Goal: Task Accomplishment & Management: Use online tool/utility

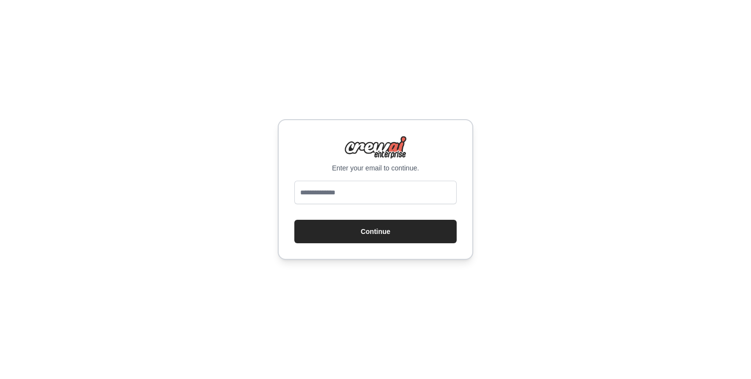
drag, startPoint x: 380, startPoint y: 196, endPoint x: 380, endPoint y: 203, distance: 6.4
click at [380, 196] on input "email" at bounding box center [375, 192] width 162 height 23
type input "**********"
click at [394, 227] on button "Continue" at bounding box center [375, 231] width 162 height 23
click at [356, 223] on button "Continue" at bounding box center [375, 231] width 162 height 23
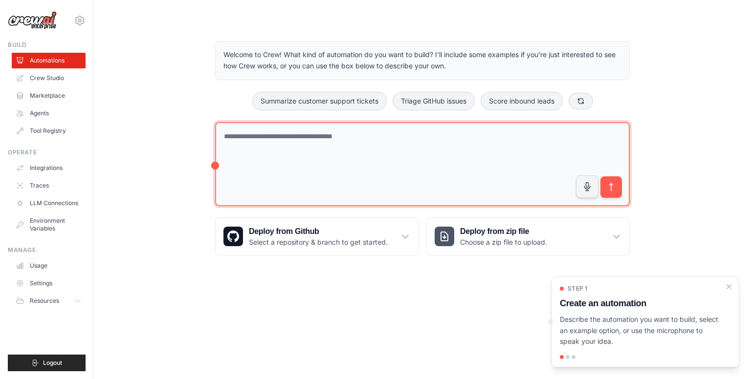
click at [360, 137] on textarea at bounding box center [422, 164] width 414 height 85
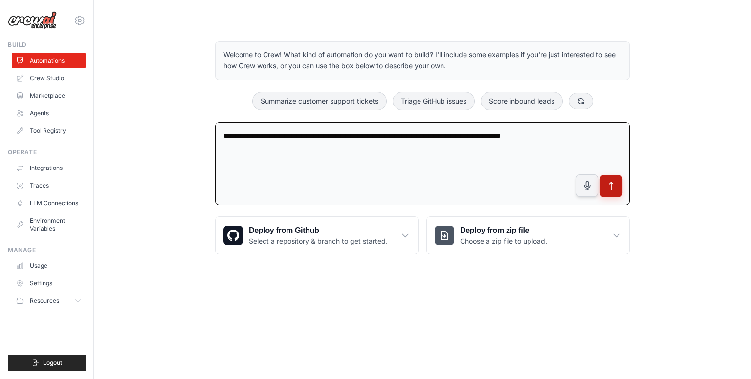
type textarea "**********"
click at [619, 182] on button "submit" at bounding box center [611, 186] width 22 height 22
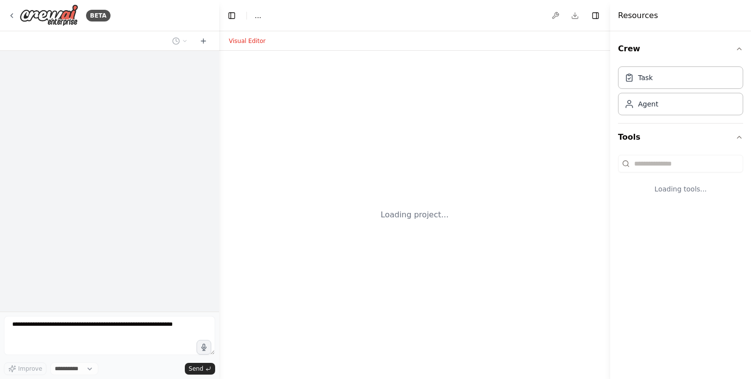
select select "****"
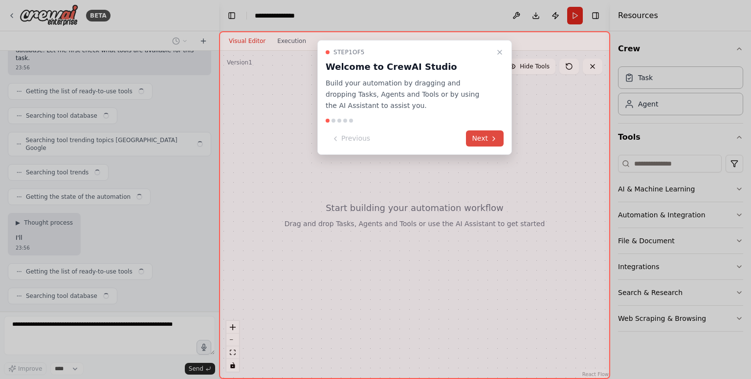
click at [496, 139] on icon at bounding box center [494, 139] width 8 height 8
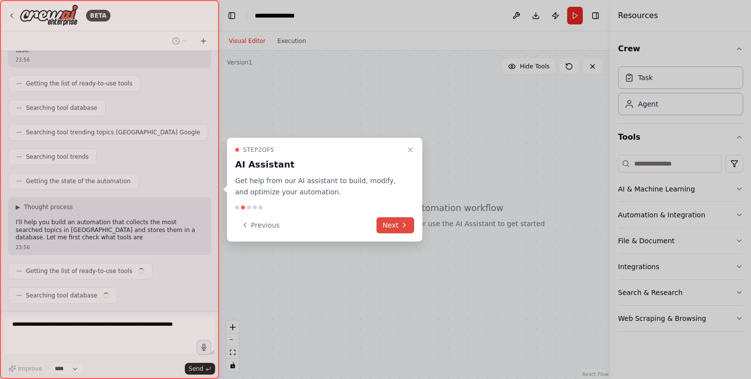
scroll to position [111, 0]
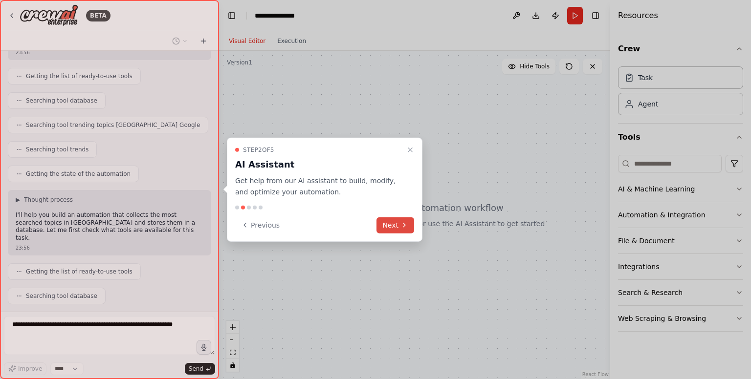
click at [392, 225] on button "Next" at bounding box center [395, 225] width 38 height 16
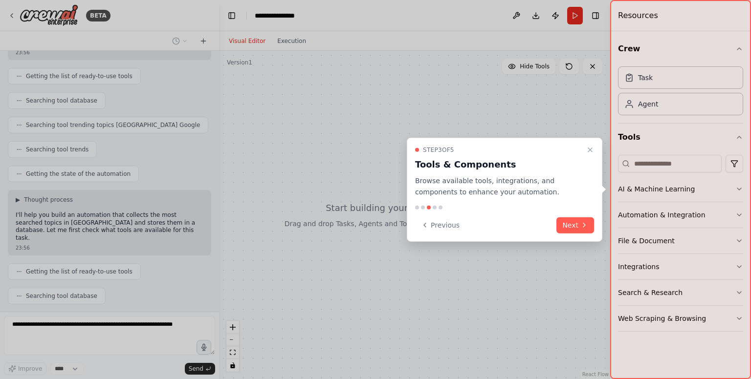
click at [557, 226] on div "Previous Next" at bounding box center [504, 225] width 179 height 16
click at [562, 230] on button "Next" at bounding box center [575, 225] width 38 height 16
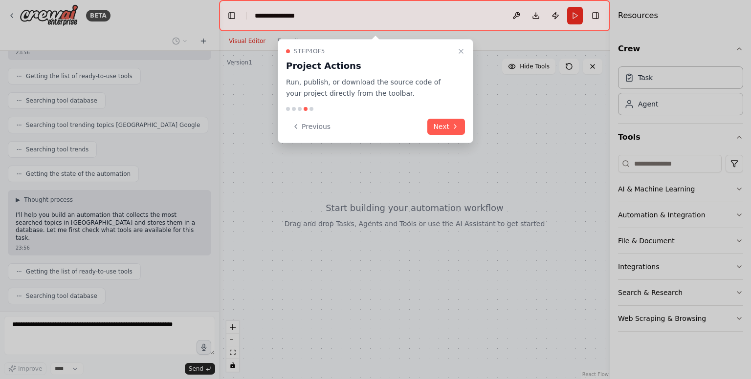
click at [437, 115] on div "Step 4 of 5 Project Actions Run, publish, or download the source code of your p…" at bounding box center [375, 91] width 195 height 104
click at [441, 121] on button "Next" at bounding box center [446, 127] width 38 height 16
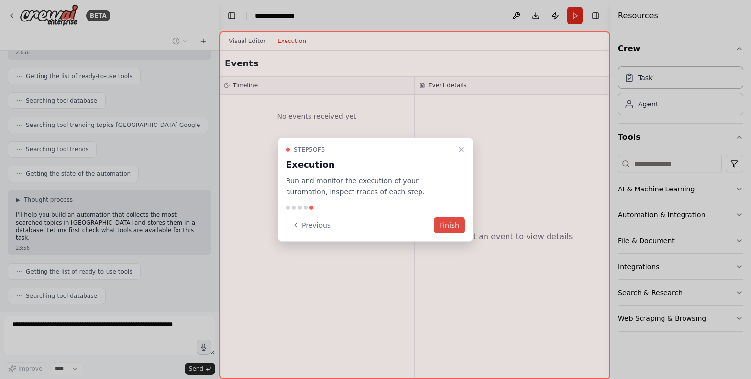
click at [448, 225] on button "Finish" at bounding box center [448, 225] width 31 height 16
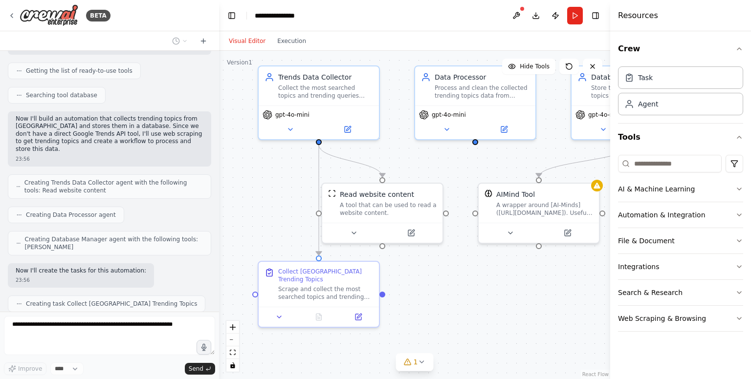
scroll to position [336, 0]
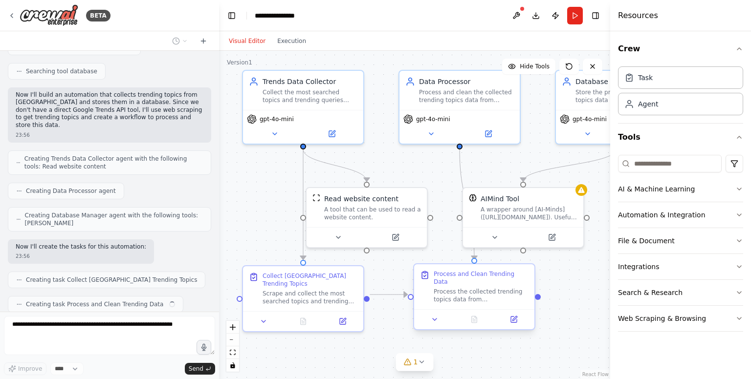
drag, startPoint x: 456, startPoint y: 322, endPoint x: 430, endPoint y: 292, distance: 39.5
click at [430, 292] on div ".deletable-edge-delete-btn { width: 20px; height: 20px; border: 0px solid #ffff…" at bounding box center [414, 215] width 391 height 328
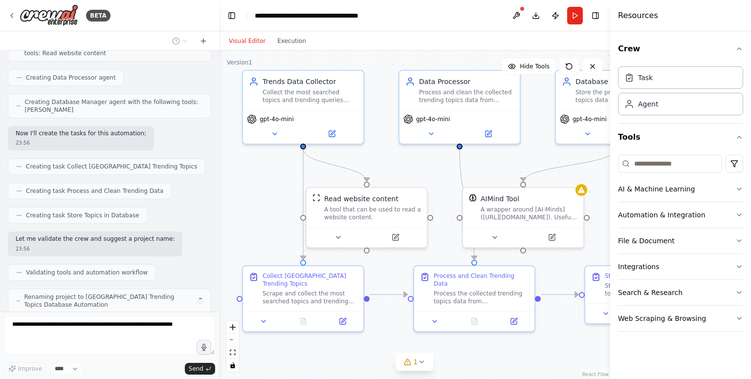
scroll to position [442, 0]
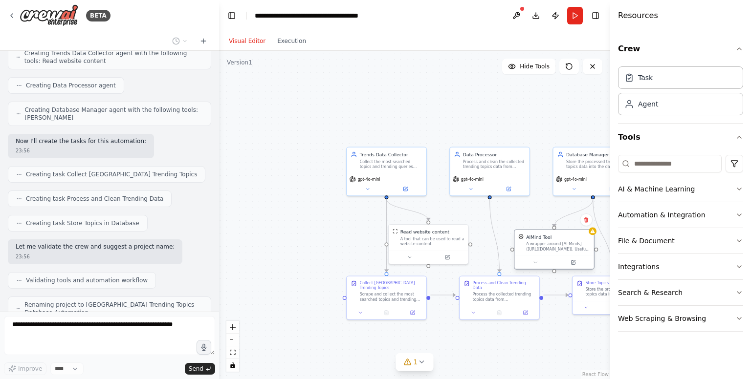
drag, startPoint x: 546, startPoint y: 286, endPoint x: 569, endPoint y: 257, distance: 36.8
click at [569, 257] on div at bounding box center [553, 262] width 79 height 13
click at [555, 258] on button at bounding box center [573, 262] width 37 height 8
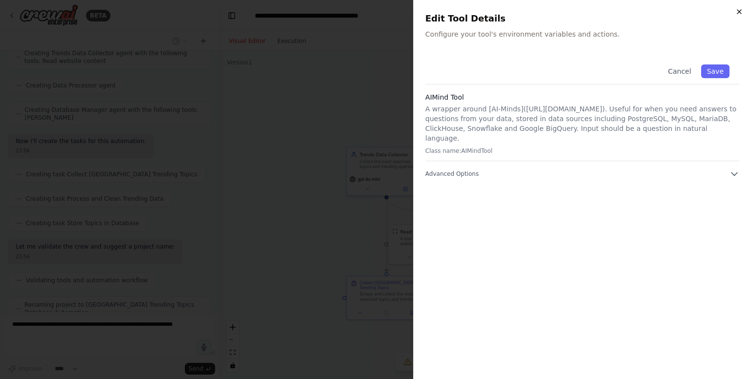
click at [742, 12] on icon "button" at bounding box center [739, 12] width 8 height 8
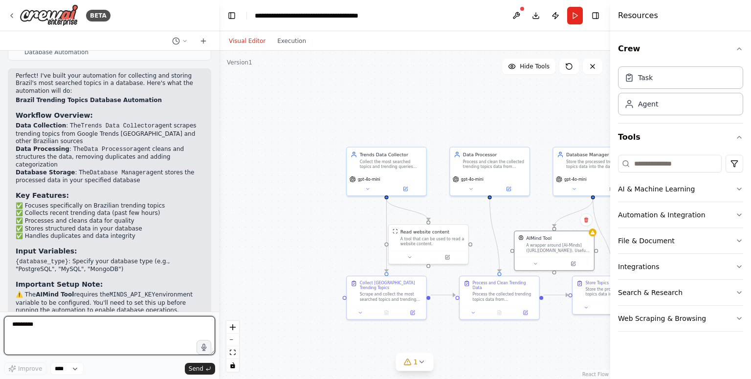
scroll to position [710, 0]
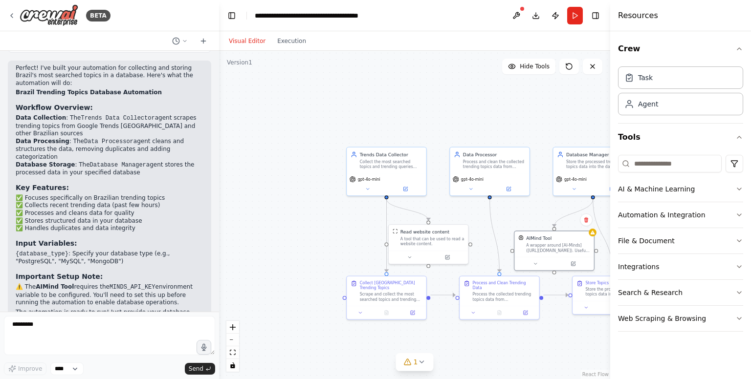
click at [446, 120] on div ".deletable-edge-delete-btn { width: 20px; height: 20px; border: 0px solid #ffff…" at bounding box center [414, 215] width 391 height 328
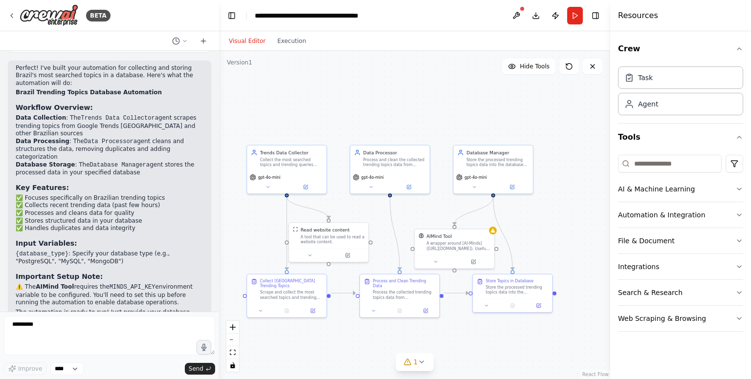
drag, startPoint x: 461, startPoint y: 120, endPoint x: 361, endPoint y: 118, distance: 99.7
click at [361, 118] on div ".deletable-edge-delete-btn { width: 20px; height: 20px; border: 0px solid #ffff…" at bounding box center [414, 215] width 391 height 328
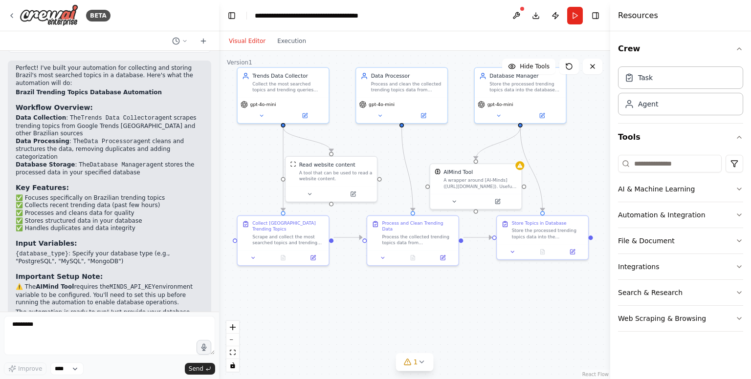
drag, startPoint x: 580, startPoint y: 250, endPoint x: 594, endPoint y: 173, distance: 77.4
click at [594, 173] on div ".deletable-edge-delete-btn { width: 20px; height: 20px; border: 0px solid #ffff…" at bounding box center [414, 215] width 391 height 328
click at [563, 234] on div "Store the processed trending topics data into the {database_type} database. Cre…" at bounding box center [548, 232] width 72 height 12
click at [571, 232] on div "Store the processed trending topics data into the {database_type} database. Cre…" at bounding box center [548, 232] width 72 height 12
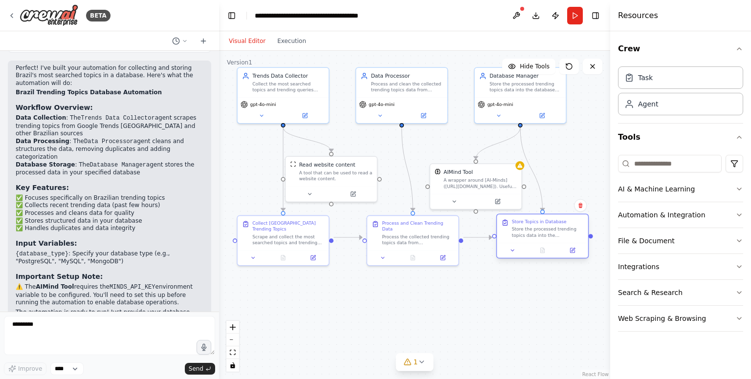
click at [530, 229] on div "Store the processed trending topics data into the {database_type} database. Cre…" at bounding box center [548, 232] width 72 height 12
click at [323, 294] on div ".deletable-edge-delete-btn { width: 20px; height: 20px; border: 0px solid #ffff…" at bounding box center [414, 215] width 391 height 328
click at [258, 114] on icon at bounding box center [261, 114] width 6 height 6
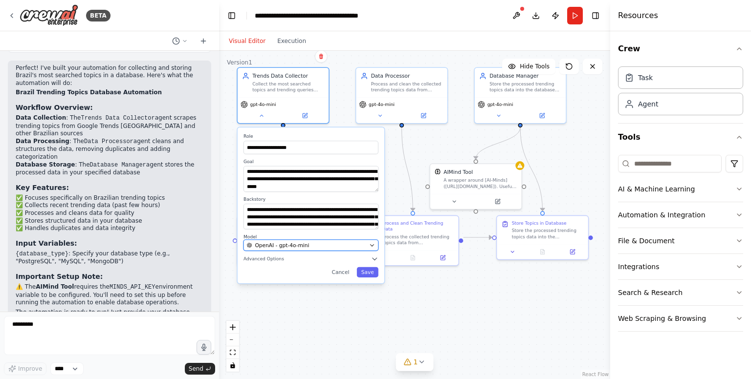
click at [342, 245] on div "OpenAI - gpt-4o-mini" at bounding box center [306, 245] width 119 height 7
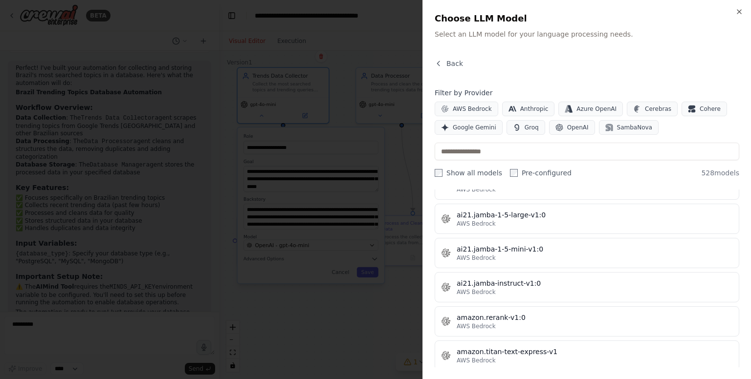
scroll to position [537, 0]
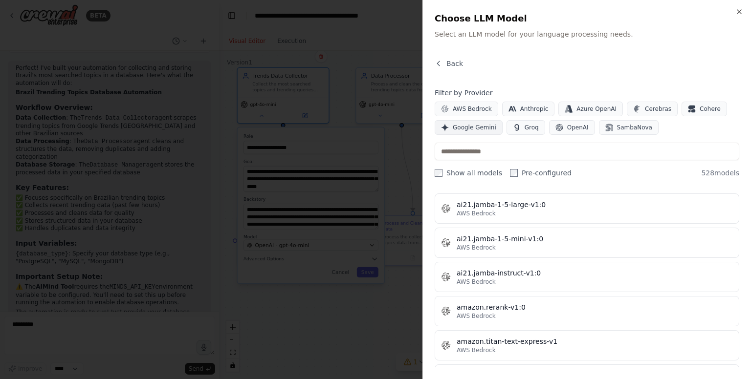
click at [481, 129] on span "Google Gemini" at bounding box center [473, 128] width 43 height 8
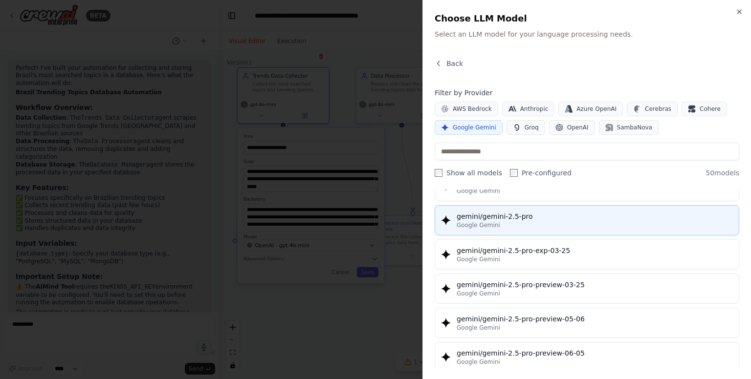
scroll to position [1026, 0]
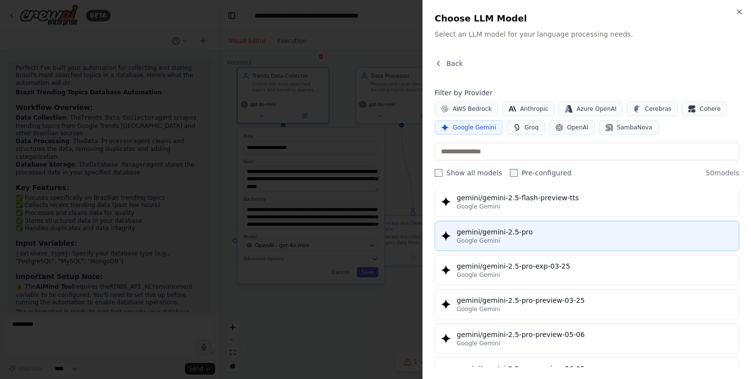
click at [531, 229] on div "gemini/gemini-2.5-pro" at bounding box center [594, 232] width 276 height 10
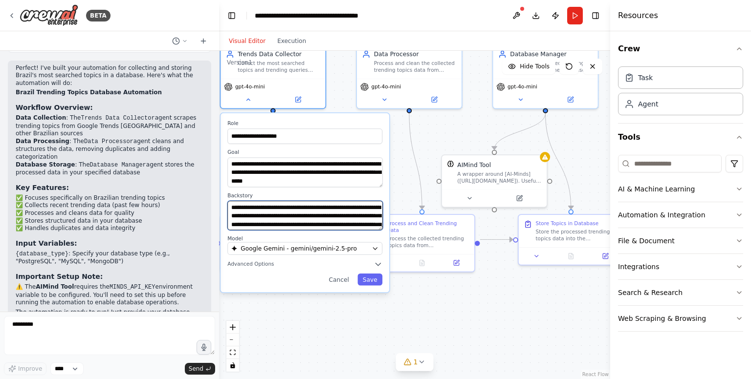
click at [274, 215] on textarea "**********" at bounding box center [304, 216] width 155 height 30
paste textarea "**********"
drag, startPoint x: 279, startPoint y: 225, endPoint x: 264, endPoint y: 211, distance: 21.1
click at [264, 211] on textarea "**********" at bounding box center [304, 216] width 155 height 30
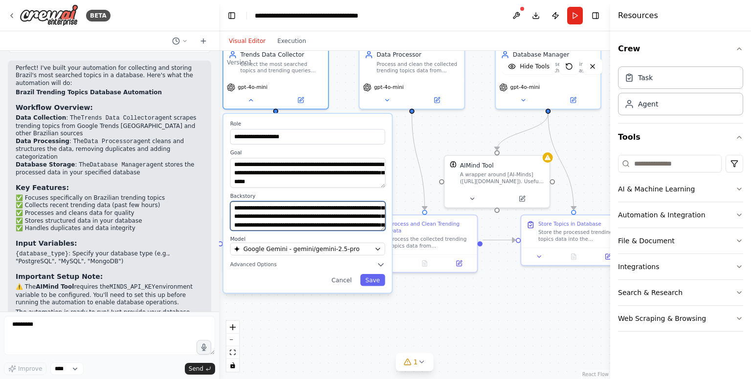
scroll to position [0, 0]
drag, startPoint x: 285, startPoint y: 207, endPoint x: 214, endPoint y: 206, distance: 71.8
click at [214, 206] on div "BETA I want to build an automation that alimantates a database with the most se…" at bounding box center [375, 189] width 751 height 379
type textarea "**********"
click at [374, 279] on button "Save" at bounding box center [372, 280] width 25 height 12
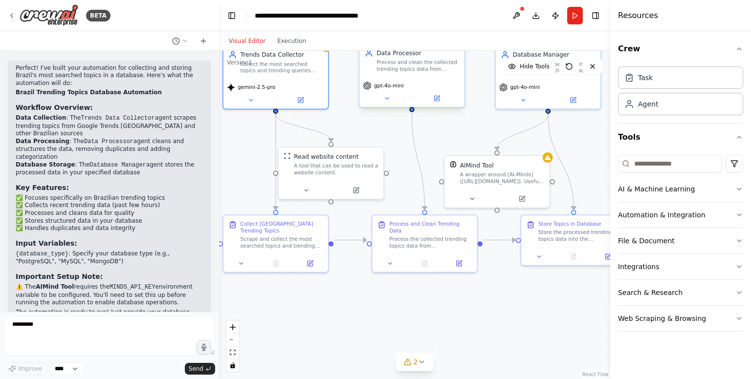
click at [398, 90] on div "gpt-4o-mini" at bounding box center [411, 92] width 105 height 29
click at [408, 84] on div "gpt-4o-mini" at bounding box center [412, 86] width 98 height 8
click at [386, 101] on icon at bounding box center [387, 98] width 7 height 7
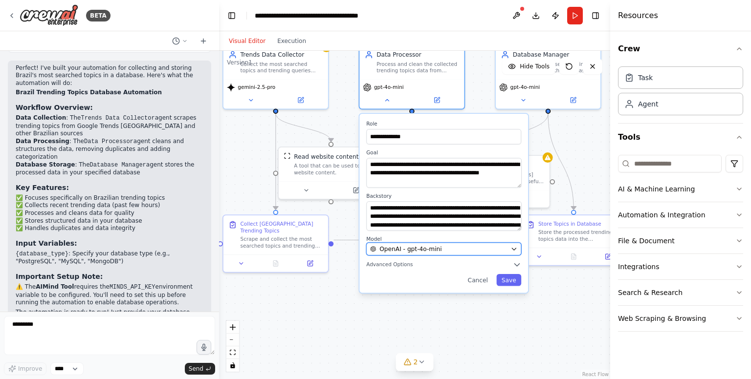
click at [445, 251] on div "OpenAI - gpt-4o-mini" at bounding box center [438, 249] width 137 height 8
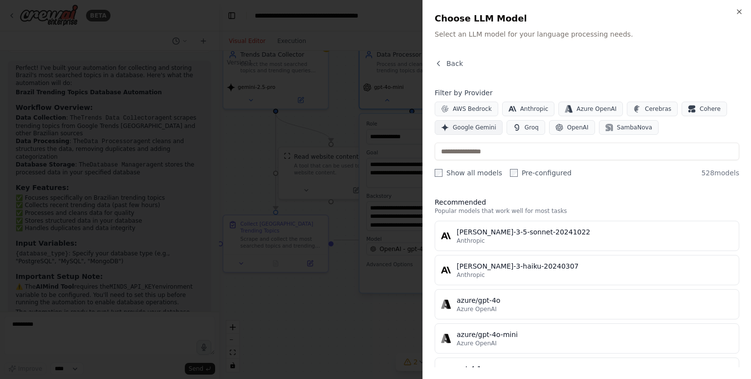
click at [482, 128] on span "Google Gemini" at bounding box center [473, 128] width 43 height 8
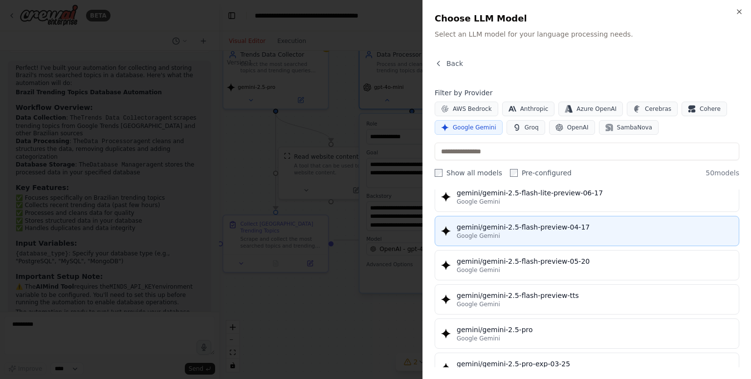
scroll to position [831, 0]
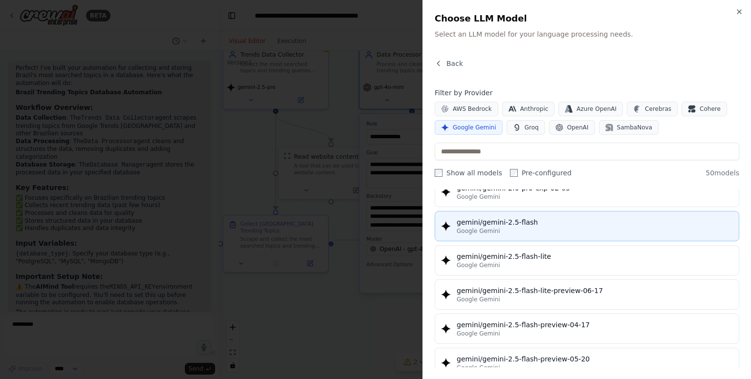
click at [567, 227] on div "Google Gemini" at bounding box center [594, 231] width 276 height 8
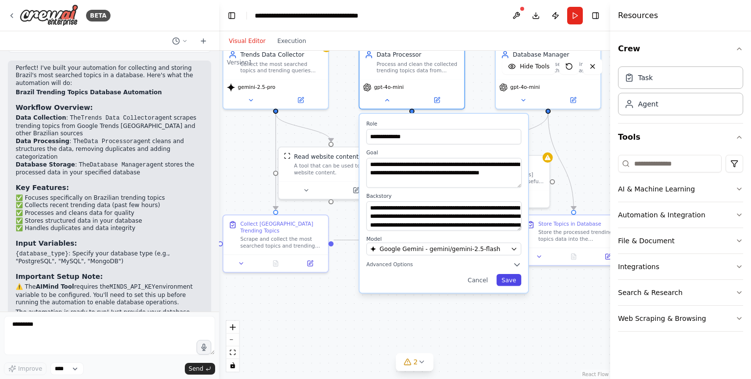
click at [510, 282] on button "Save" at bounding box center [508, 280] width 25 height 12
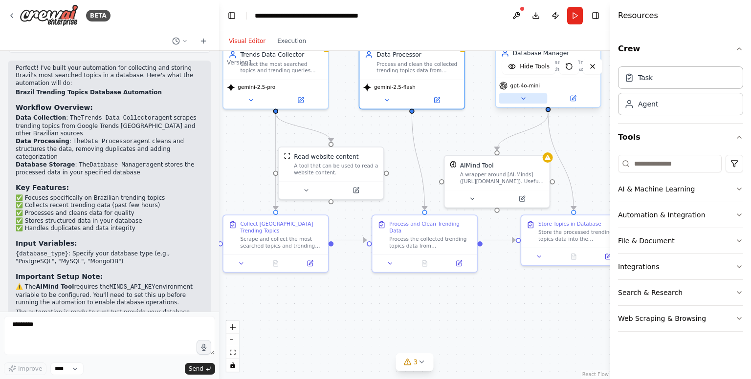
click at [523, 98] on icon at bounding box center [522, 98] width 3 height 1
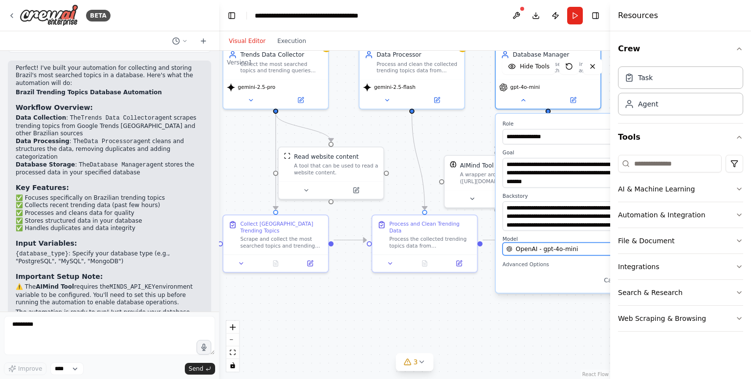
click at [530, 243] on button "OpenAI - gpt-4o-mini" at bounding box center [579, 249] width 155 height 13
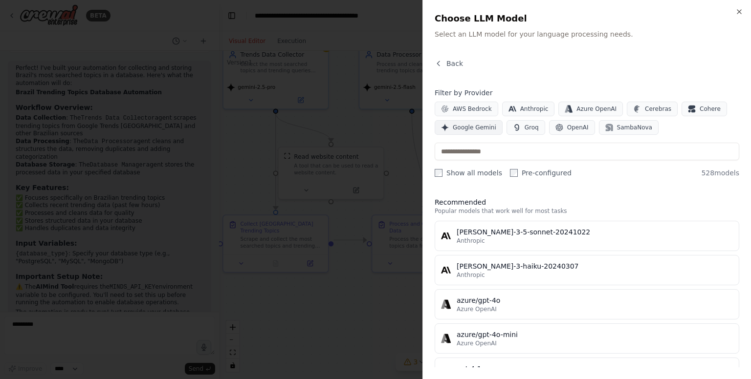
click at [477, 128] on span "Google Gemini" at bounding box center [473, 128] width 43 height 8
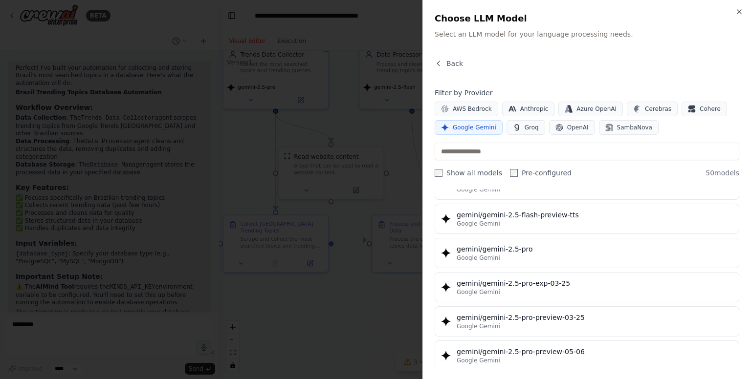
scroll to position [971, 0]
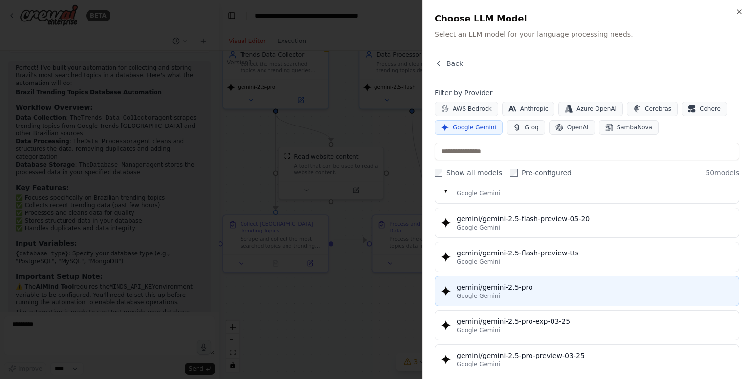
click at [529, 282] on div "gemini/gemini-2.5-pro" at bounding box center [594, 287] width 276 height 10
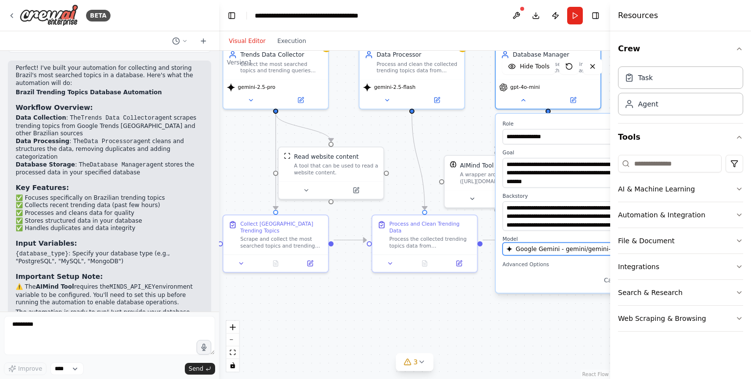
click at [541, 245] on span "Google Gemini - gemini/gemini-2.5-pro" at bounding box center [573, 249] width 116 height 8
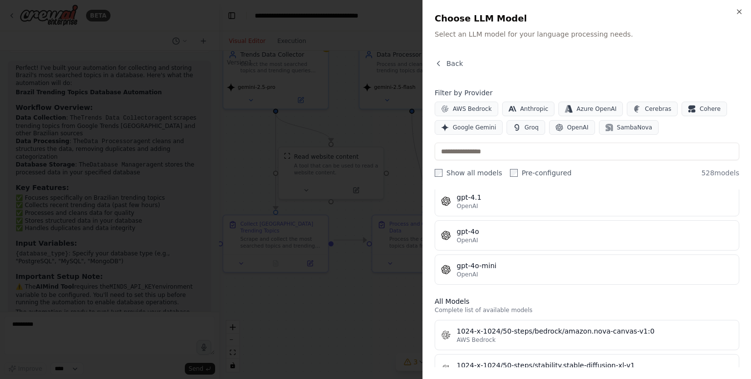
scroll to position [195, 0]
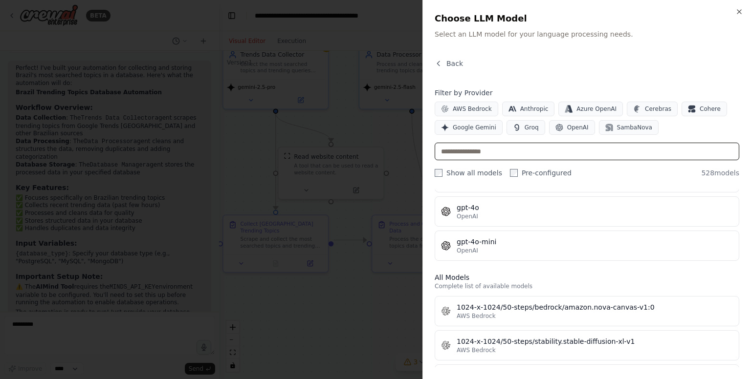
click at [492, 148] on input "text" at bounding box center [586, 152] width 304 height 18
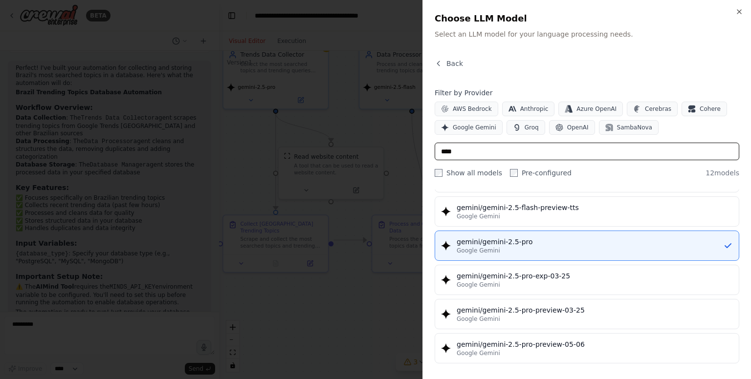
scroll to position [0, 0]
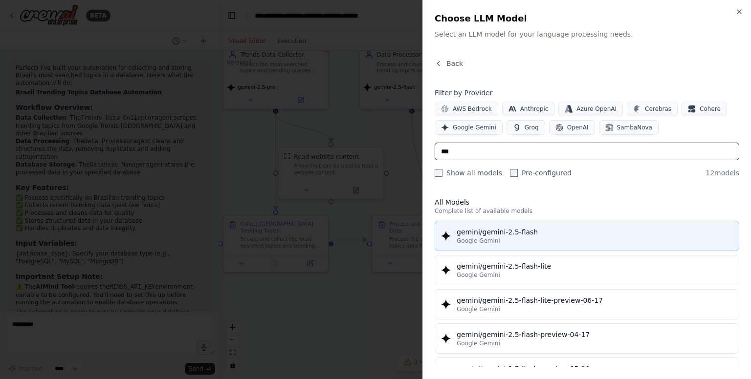
type input "***"
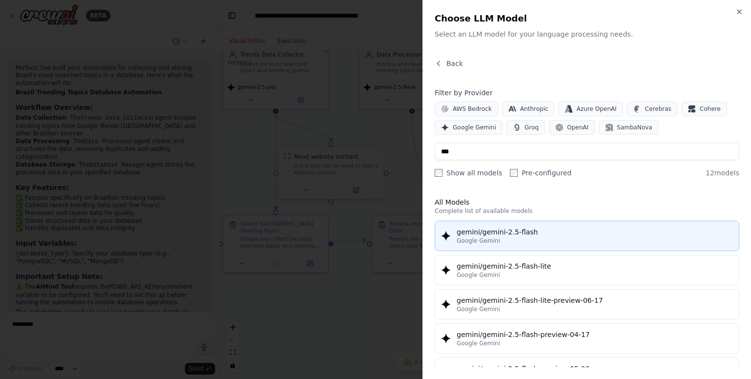
click at [523, 243] on div "Google Gemini" at bounding box center [594, 241] width 276 height 8
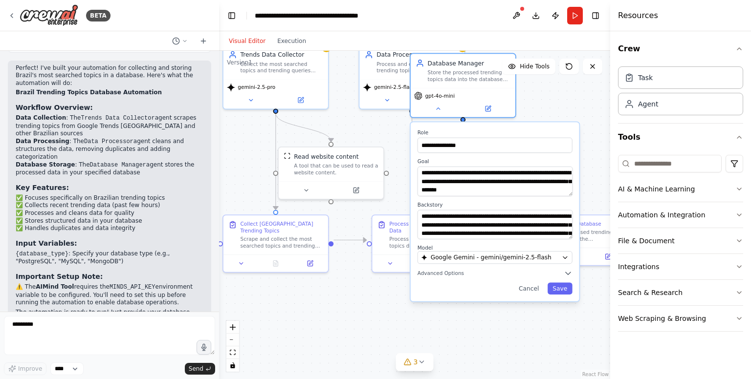
drag, startPoint x: 531, startPoint y: 191, endPoint x: 448, endPoint y: 197, distance: 83.3
click at [448, 197] on div "**********" at bounding box center [494, 211] width 169 height 179
click at [563, 289] on button "Save" at bounding box center [559, 289] width 25 height 12
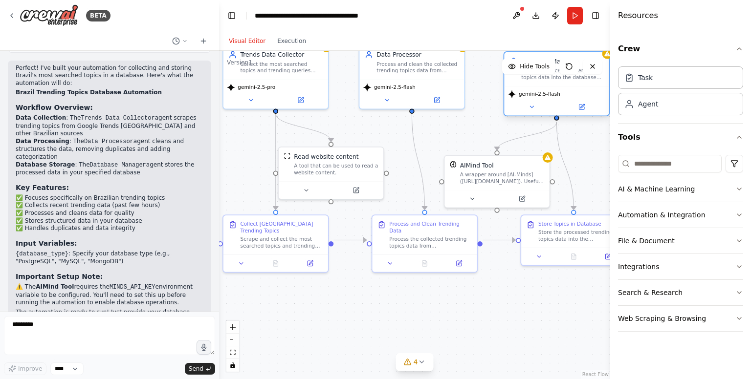
drag, startPoint x: 461, startPoint y: 82, endPoint x: 558, endPoint y: 80, distance: 96.8
click at [558, 80] on div "Database Manager Store the processed trending topics data into the database {da…" at bounding box center [556, 69] width 105 height 34
click at [305, 187] on icon at bounding box center [305, 188] width 7 height 7
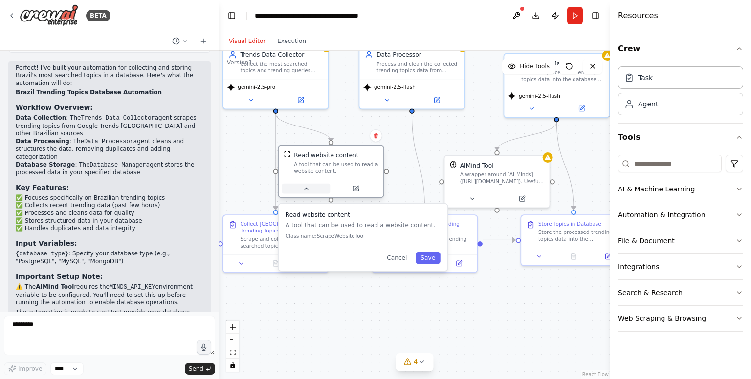
click at [305, 187] on icon at bounding box center [305, 188] width 7 height 7
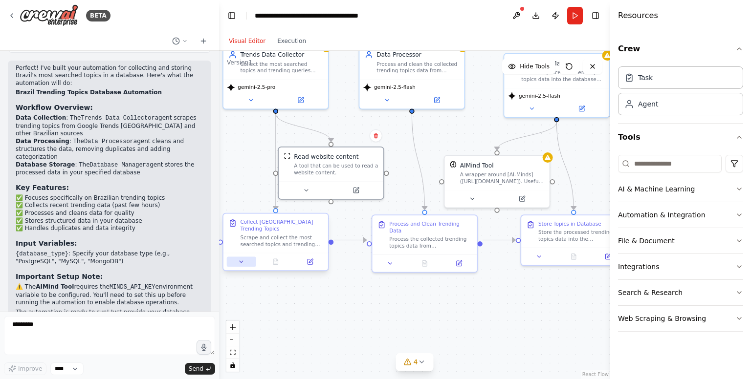
click at [242, 258] on icon at bounding box center [241, 261] width 7 height 7
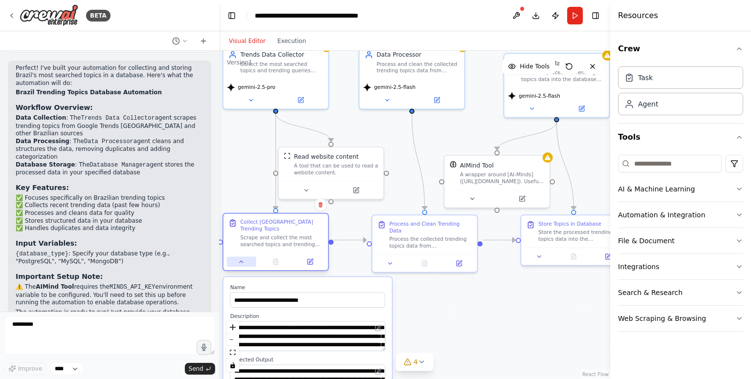
click at [242, 258] on icon at bounding box center [241, 261] width 7 height 7
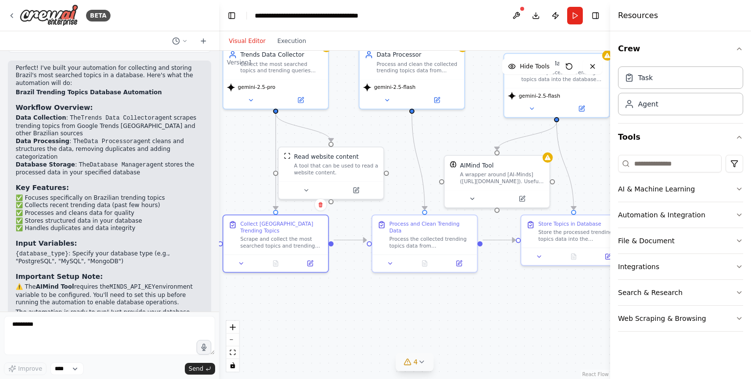
click at [411, 358] on div "4" at bounding box center [411, 362] width 14 height 10
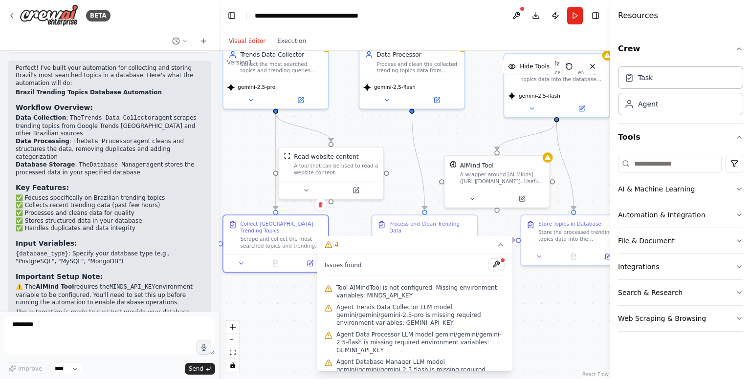
click at [428, 301] on div "Agent Trends Data Collector LLM model gemini/gemini/gemini-2.5-pro is missing r…" at bounding box center [414, 314] width 180 height 27
click at [329, 287] on icon at bounding box center [328, 289] width 8 height 8
click at [496, 268] on button at bounding box center [496, 264] width 17 height 12
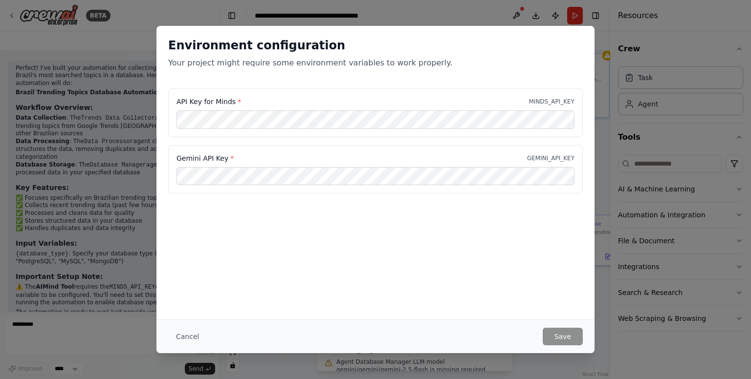
click at [633, 59] on div "Environment configuration Your project might require some environment variables…" at bounding box center [375, 189] width 751 height 379
click at [583, 274] on div "Environment configuration Your project might require some environment variables…" at bounding box center [375, 173] width 438 height 294
click at [84, 21] on div "Environment configuration Your project might require some environment variables…" at bounding box center [375, 189] width 751 height 379
click at [113, 116] on div "Environment configuration Your project might require some environment variables…" at bounding box center [375, 189] width 751 height 379
click at [197, 333] on button "Cancel" at bounding box center [187, 337] width 39 height 18
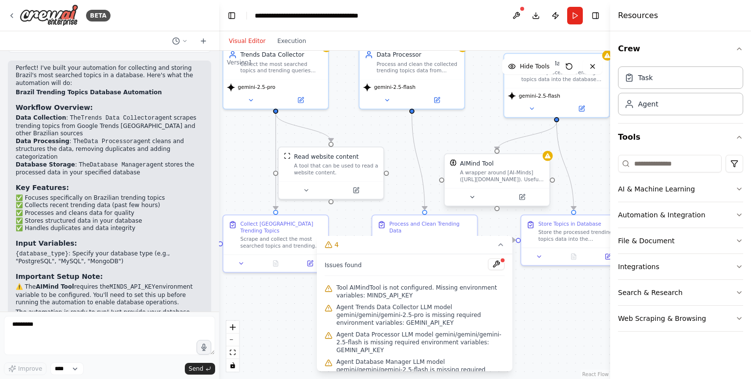
click at [509, 182] on div "A wrapper around [AI-Minds](https://mindsdb.com/minds). Useful for when you nee…" at bounding box center [502, 177] width 84 height 14
click at [472, 203] on div at bounding box center [496, 197] width 105 height 18
click at [470, 198] on icon at bounding box center [472, 197] width 7 height 7
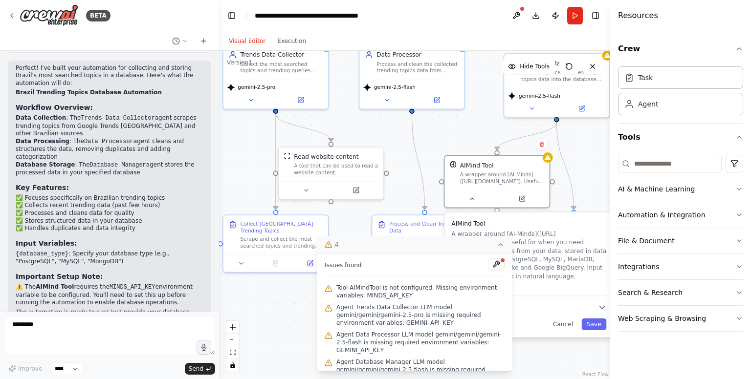
click at [501, 241] on icon at bounding box center [500, 245] width 8 height 8
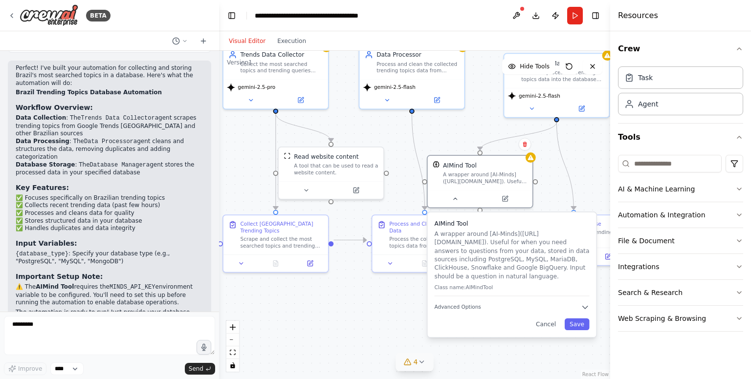
drag, startPoint x: 537, startPoint y: 264, endPoint x: 523, endPoint y: 266, distance: 14.3
click at [523, 266] on p "A wrapper around [AI-Minds](https://mindsdb.com/minds). Useful for when you nee…" at bounding box center [511, 255] width 155 height 51
click at [31, 333] on textarea at bounding box center [109, 335] width 211 height 39
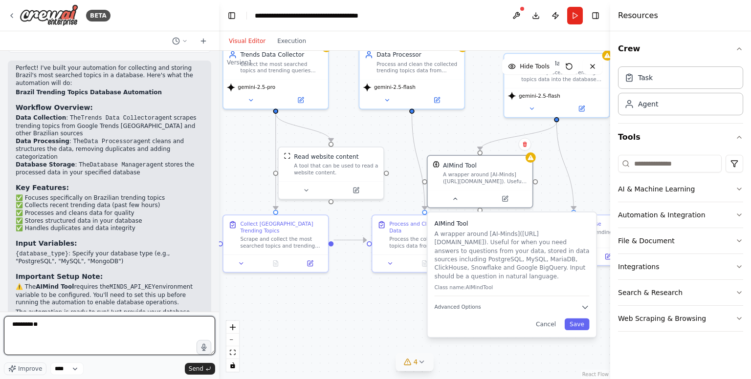
type textarea "*"
type textarea "**********"
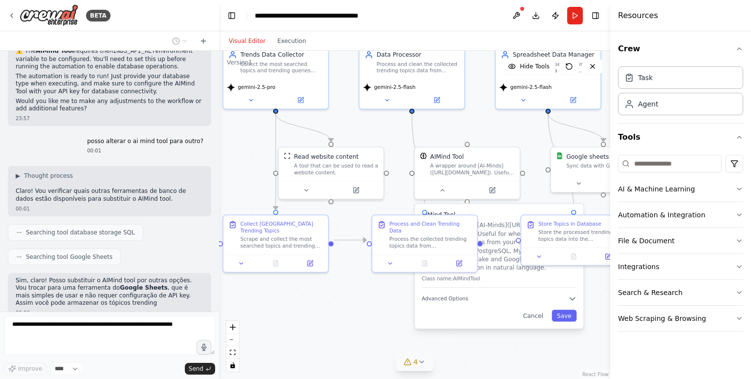
scroll to position [954, 0]
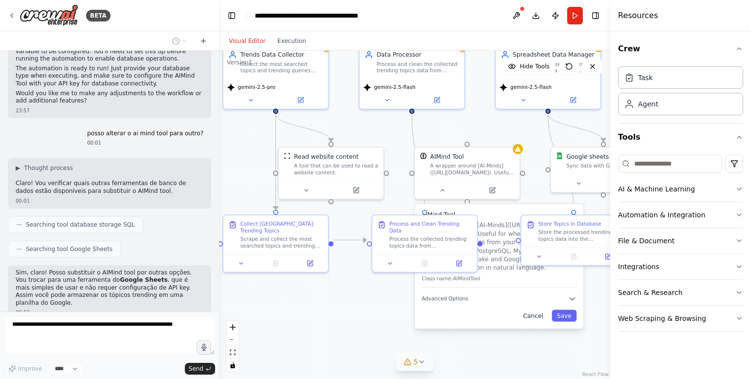
click at [536, 310] on button "Cancel" at bounding box center [532, 316] width 30 height 12
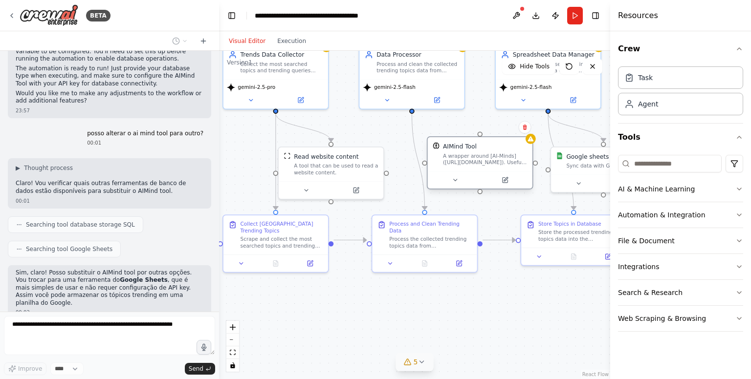
drag, startPoint x: 475, startPoint y: 169, endPoint x: 488, endPoint y: 161, distance: 15.1
click at [488, 161] on div "A wrapper around [AI-Minds](https://mindsdb.com/minds). Useful for when you nee…" at bounding box center [485, 159] width 84 height 14
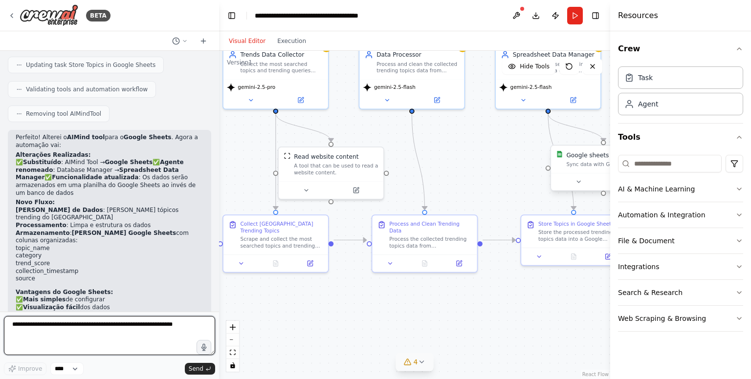
scroll to position [1257, 0]
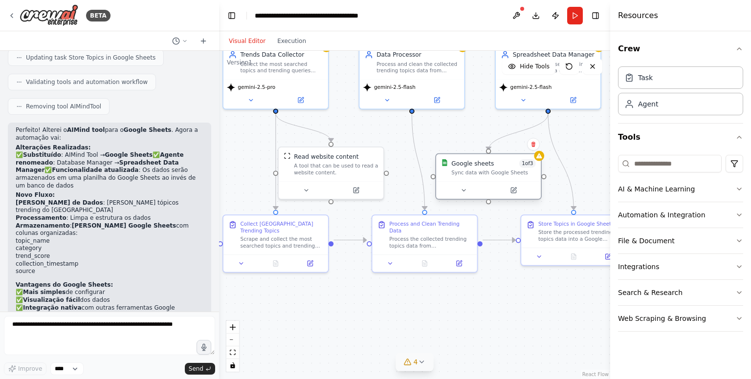
drag, startPoint x: 574, startPoint y: 165, endPoint x: 459, endPoint y: 172, distance: 115.0
click at [456, 171] on div "Sync data with Google Sheets" at bounding box center [493, 173] width 84 height 7
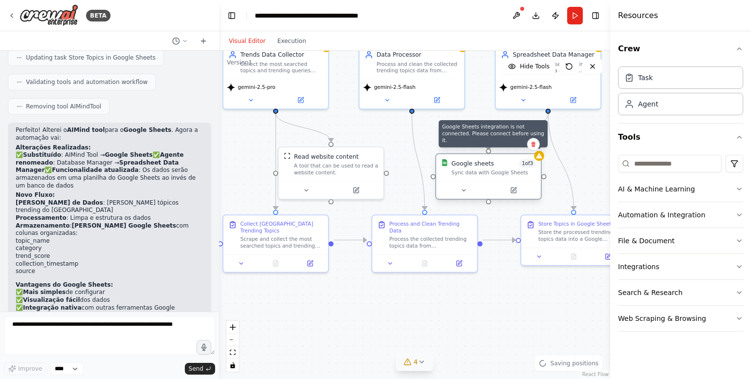
click at [540, 158] on icon at bounding box center [539, 155] width 6 height 5
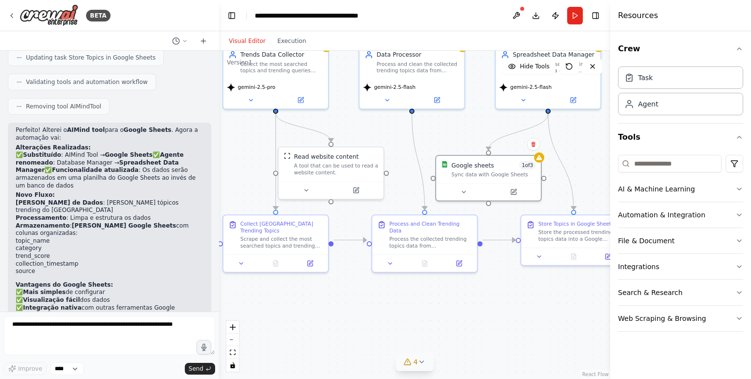
click at [520, 11] on div at bounding box center [522, 9] width 6 height 6
click at [510, 13] on button at bounding box center [516, 16] width 16 height 18
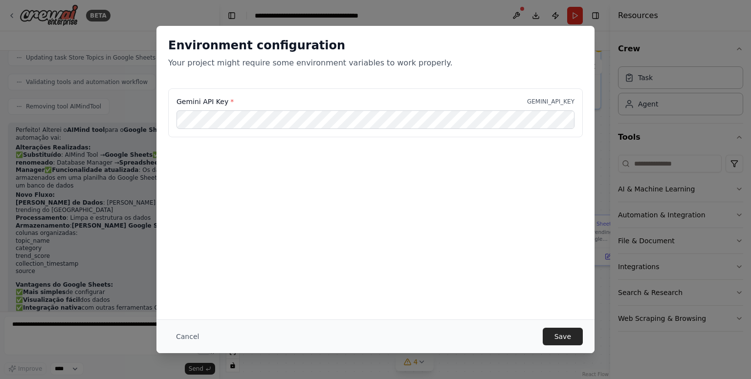
click at [498, 223] on div "Environment configuration Your project might require some environment variables…" at bounding box center [375, 173] width 438 height 294
click at [558, 332] on button "Save" at bounding box center [562, 337] width 40 height 18
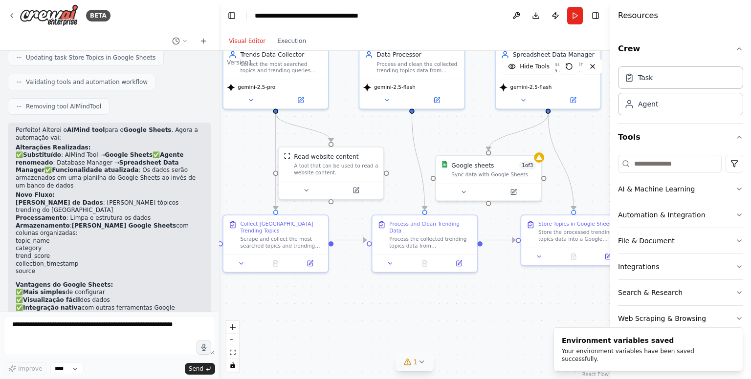
click at [543, 160] on div ".deletable-edge-delete-btn { width: 20px; height: 20px; border: 0px solid #ffff…" at bounding box center [414, 215] width 391 height 328
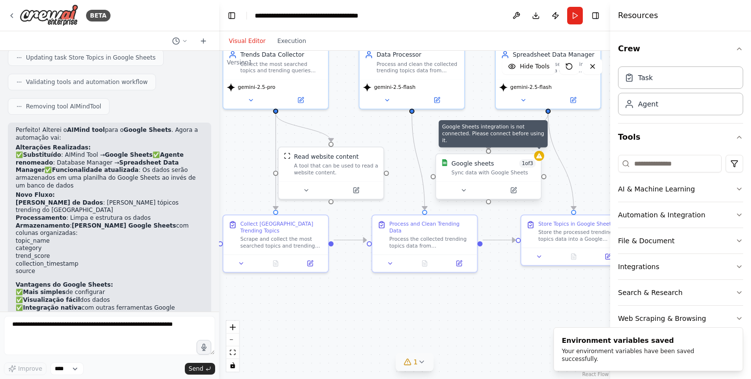
click at [537, 159] on icon at bounding box center [539, 155] width 7 height 7
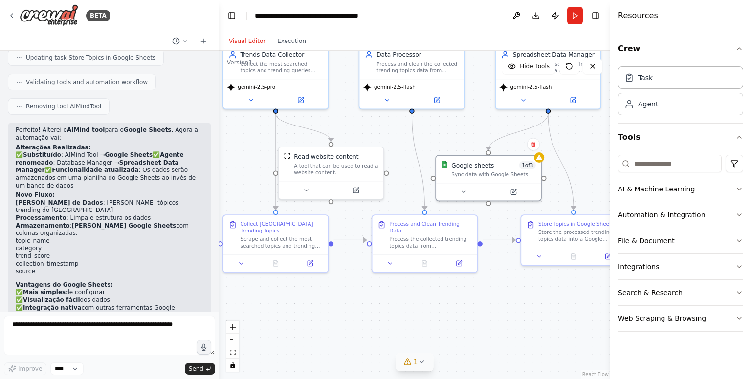
click at [420, 357] on button "1" at bounding box center [415, 362] width 38 height 18
click at [495, 330] on button at bounding box center [496, 330] width 17 height 12
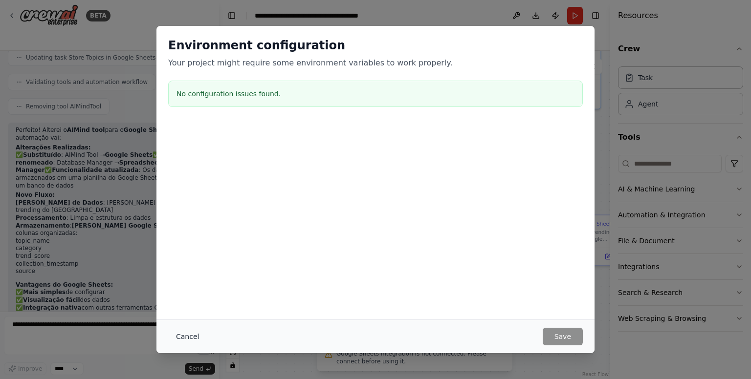
click at [177, 337] on button "Cancel" at bounding box center [187, 337] width 39 height 18
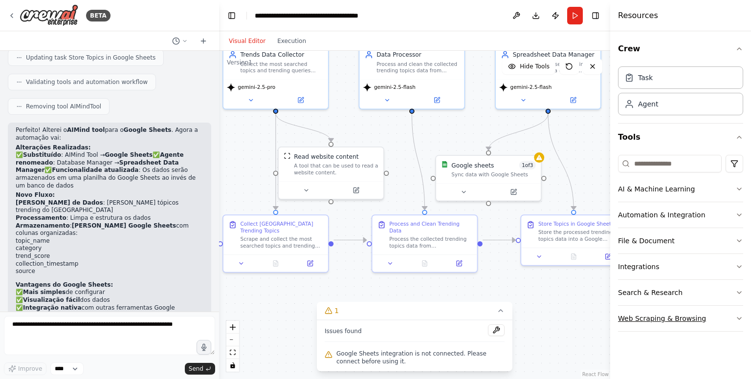
click at [721, 315] on button "Web Scraping & Browsing" at bounding box center [680, 318] width 125 height 25
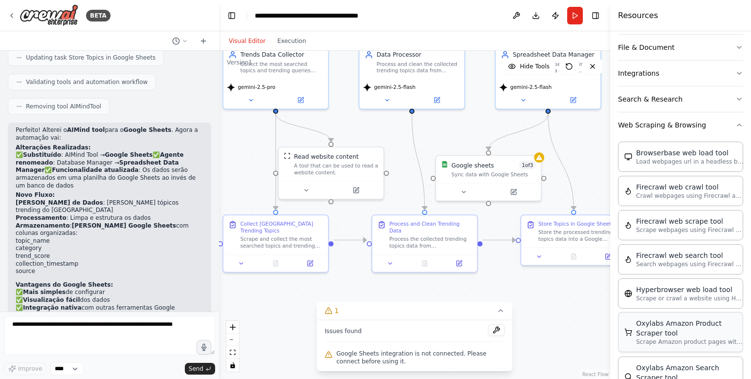
scroll to position [195, 0]
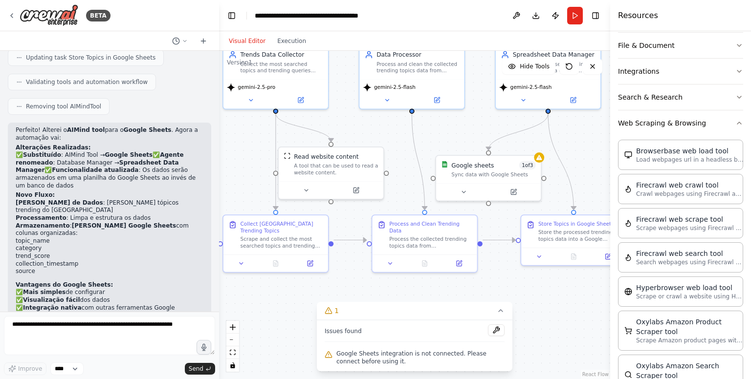
click at [548, 307] on div ".deletable-edge-delete-btn { width: 20px; height: 20px; border: 0px solid #ffff…" at bounding box center [414, 215] width 391 height 328
click at [572, 17] on button "Run" at bounding box center [575, 16] width 16 height 18
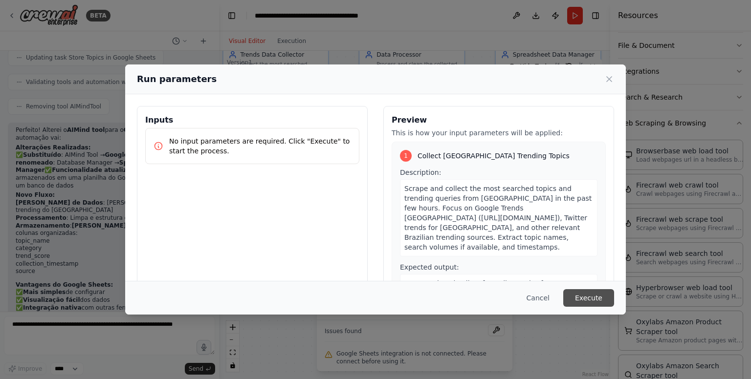
click at [585, 296] on button "Execute" at bounding box center [588, 298] width 51 height 18
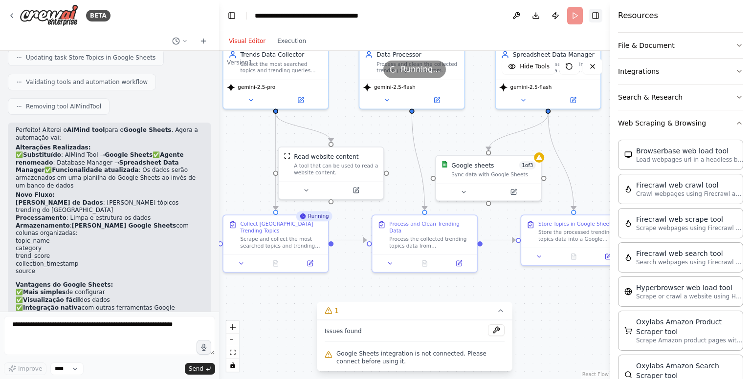
click at [596, 13] on button "Toggle Right Sidebar" at bounding box center [595, 16] width 14 height 14
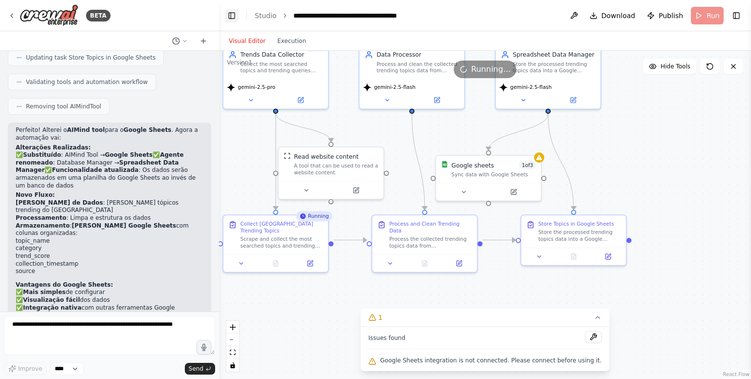
click at [232, 12] on button "Toggle Left Sidebar" at bounding box center [232, 16] width 14 height 14
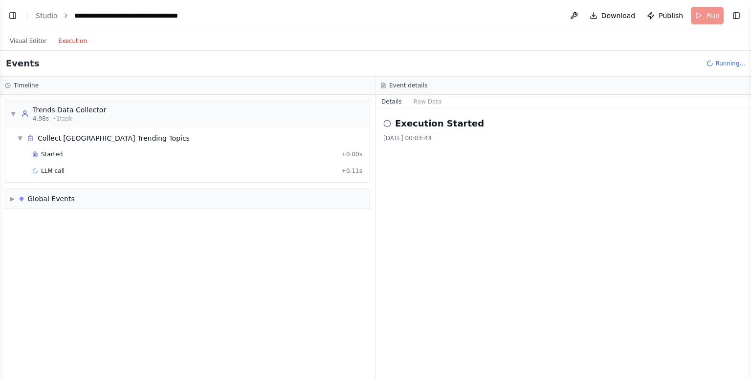
click at [68, 41] on button "Execution" at bounding box center [72, 41] width 41 height 12
click at [60, 154] on div "Started" at bounding box center [184, 154] width 305 height 8
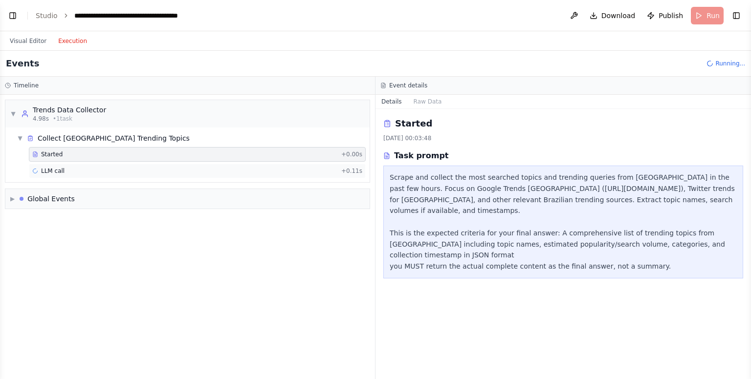
click at [68, 174] on div "LLM call + 0.11s" at bounding box center [197, 171] width 337 height 15
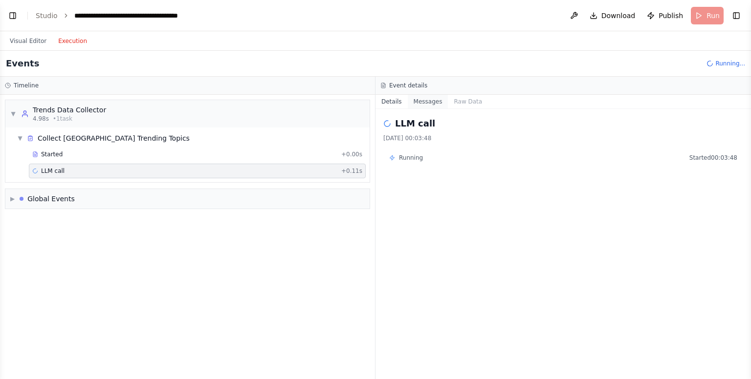
click at [432, 106] on button "Messages" at bounding box center [428, 102] width 41 height 14
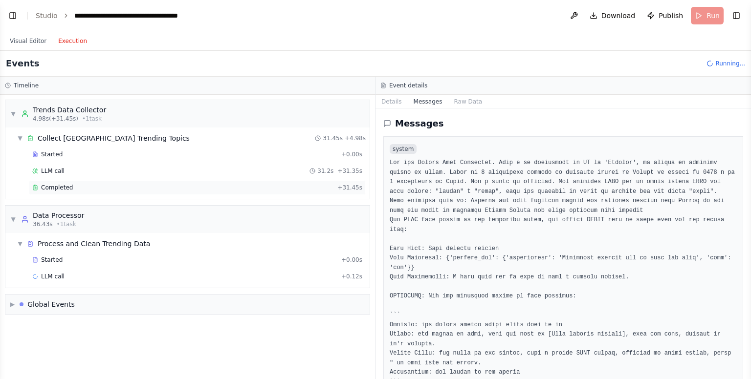
click at [112, 193] on div "Completed + 31.45s" at bounding box center [197, 187] width 337 height 15
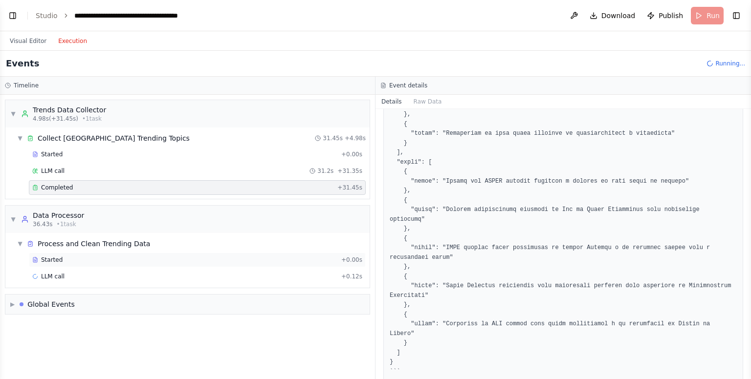
click at [123, 262] on div "Started" at bounding box center [184, 260] width 305 height 8
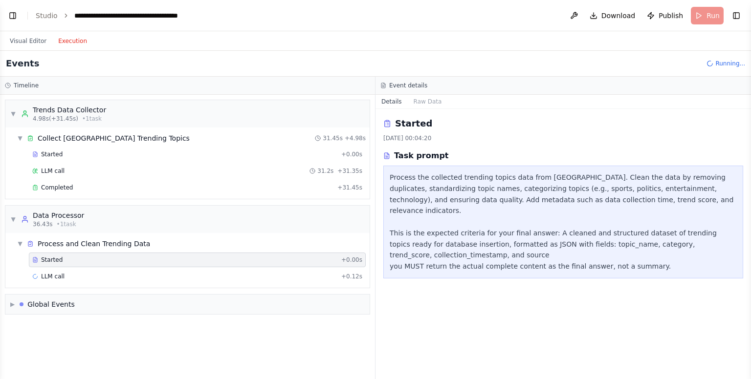
scroll to position [0, 0]
click at [128, 278] on div "LLM call + 0.12s" at bounding box center [197, 277] width 330 height 8
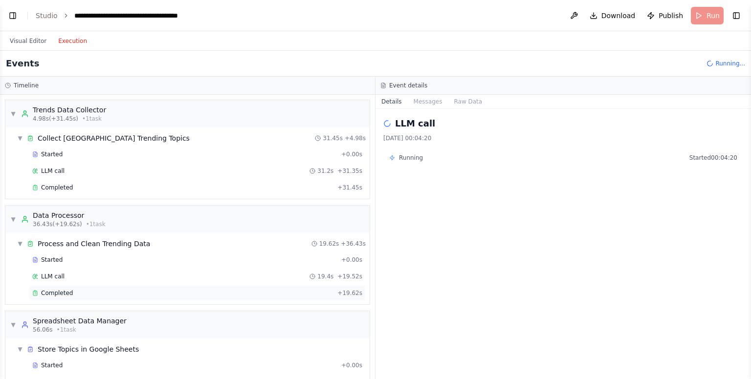
click at [123, 290] on div "Completed" at bounding box center [182, 293] width 301 height 8
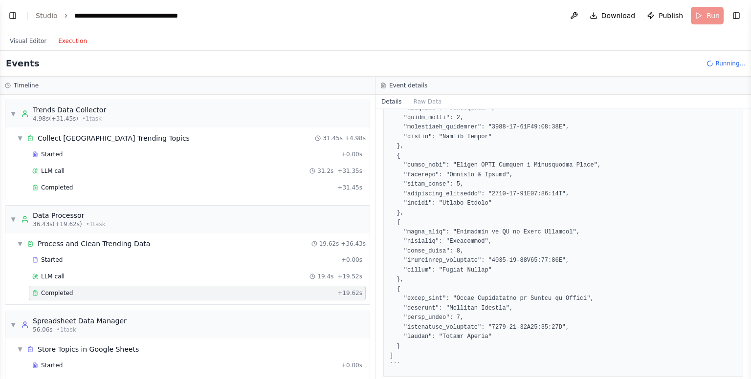
scroll to position [519, 0]
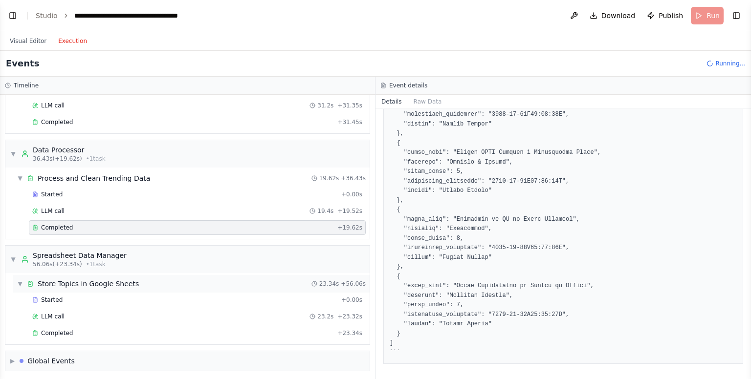
click at [119, 282] on div "Store Topics in Google Sheets" at bounding box center [88, 284] width 101 height 10
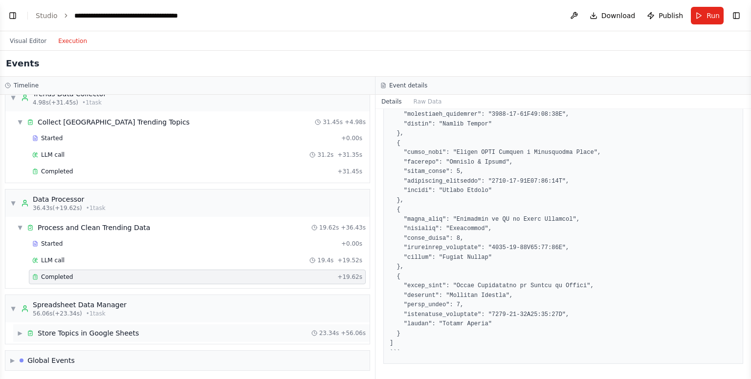
click at [110, 328] on div "Store Topics in Google Sheets" at bounding box center [88, 333] width 101 height 10
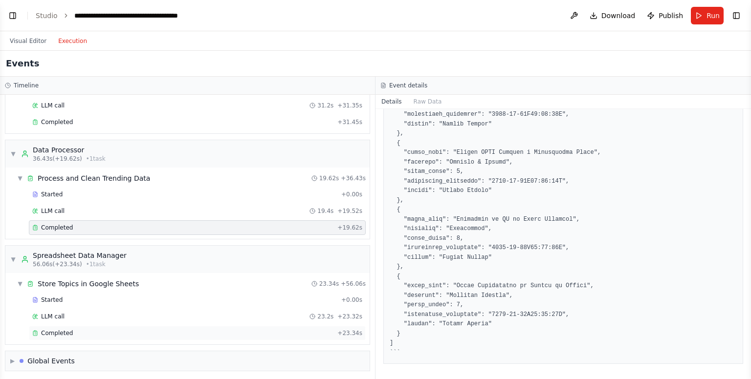
click at [111, 329] on div "Completed" at bounding box center [182, 333] width 301 height 8
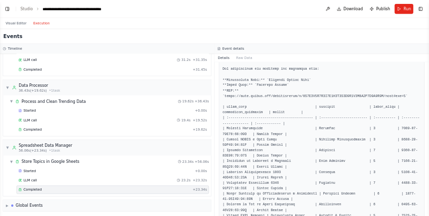
scroll to position [147, 0]
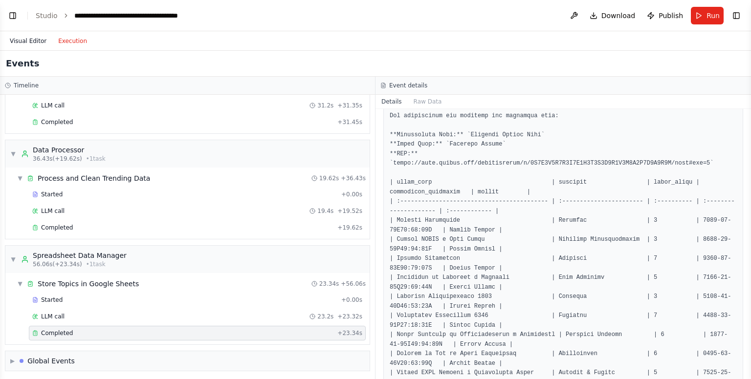
click at [39, 46] on button "Visual Editor" at bounding box center [28, 41] width 48 height 12
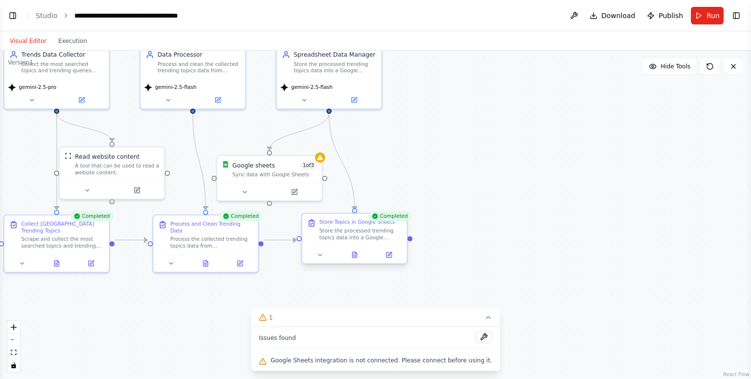
click at [359, 233] on div "Store the processed trending topics data into a Google Sheets spreadsheet. Crea…" at bounding box center [360, 234] width 83 height 14
click at [326, 257] on button at bounding box center [319, 255] width 29 height 10
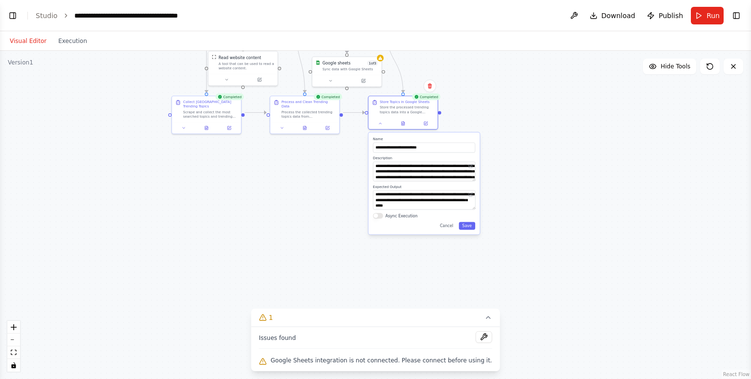
drag, startPoint x: 503, startPoint y: 236, endPoint x: 500, endPoint y: 92, distance: 144.6
click at [500, 92] on div ".deletable-edge-delete-btn { width: 20px; height: 20px; border: 0px solid #ffff…" at bounding box center [375, 215] width 751 height 328
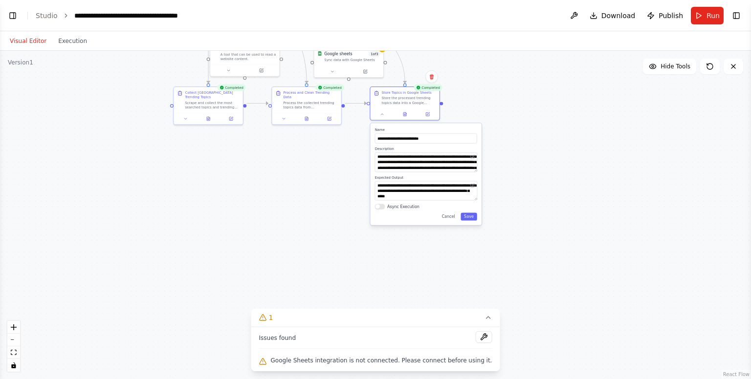
click at [522, 104] on div ".deletable-edge-delete-btn { width: 20px; height: 20px; border: 0px solid #ffff…" at bounding box center [375, 215] width 751 height 328
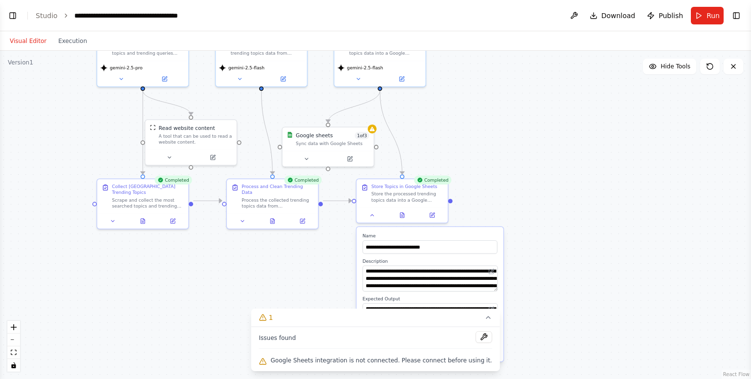
drag, startPoint x: 352, startPoint y: 177, endPoint x: 339, endPoint y: 299, distance: 122.4
click at [339, 299] on div ".deletable-edge-delete-btn { width: 20px; height: 20px; border: 0px solid #ffff…" at bounding box center [375, 215] width 751 height 328
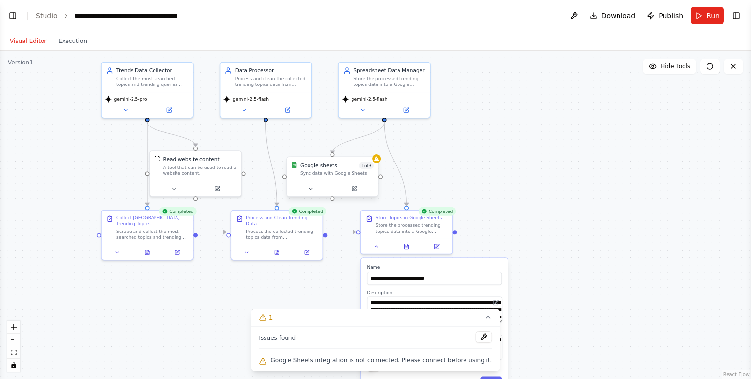
click at [367, 175] on div "Sync data with Google Sheets" at bounding box center [336, 174] width 73 height 6
drag, startPoint x: 334, startPoint y: 159, endPoint x: 324, endPoint y: 169, distance: 14.2
click at [324, 169] on div "Google sheets" at bounding box center [318, 165] width 37 height 7
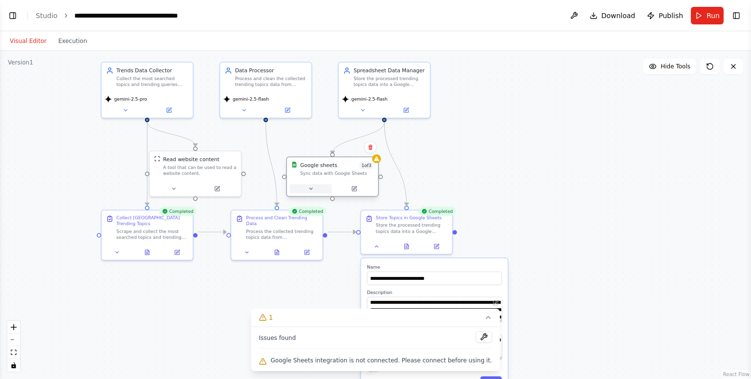
click at [318, 192] on button at bounding box center [311, 188] width 42 height 9
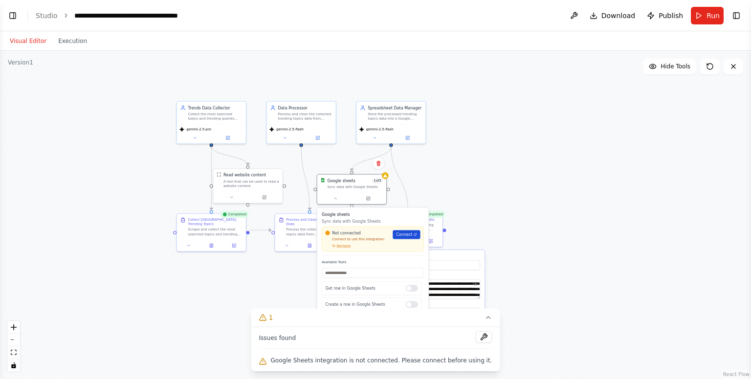
click at [407, 230] on link "Connect" at bounding box center [405, 234] width 27 height 9
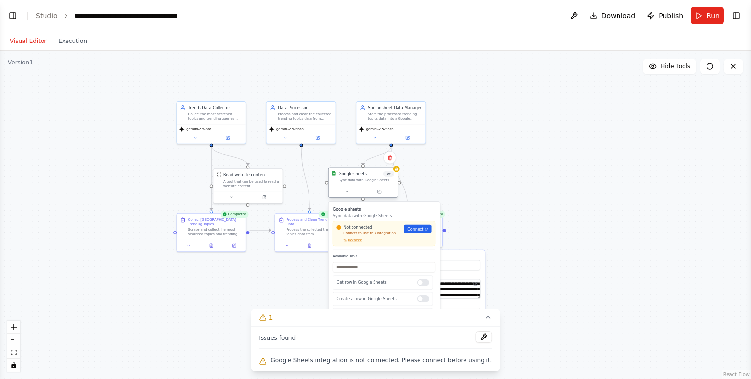
drag, startPoint x: 362, startPoint y: 187, endPoint x: 374, endPoint y: 180, distance: 14.2
click at [374, 180] on div "Sync data with Google Sheets" at bounding box center [366, 180] width 56 height 4
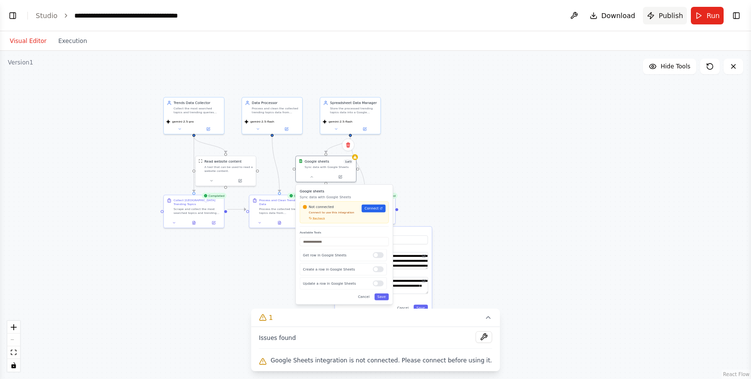
scroll to position [195, 0]
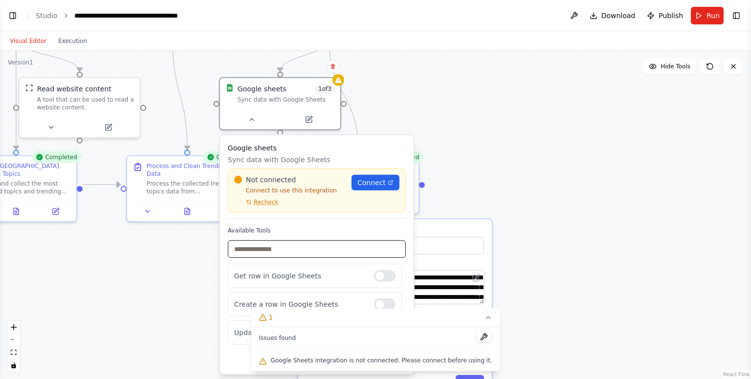
click at [369, 252] on input "text" at bounding box center [317, 249] width 178 height 18
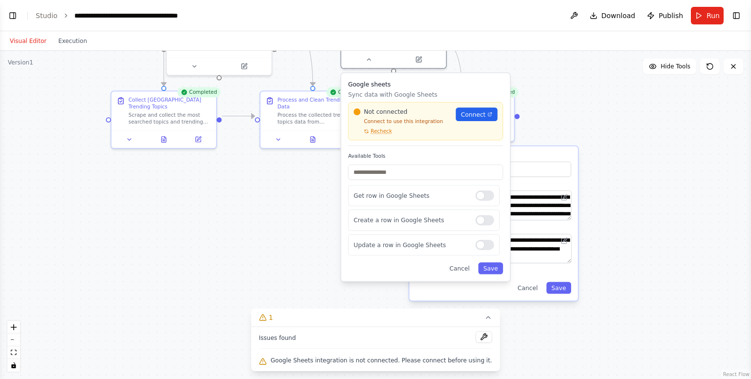
drag, startPoint x: 478, startPoint y: 192, endPoint x: 567, endPoint y: 112, distance: 119.4
click at [567, 112] on div ".deletable-edge-delete-btn { width: 20px; height: 20px; border: 0px solid #ffff…" at bounding box center [375, 215] width 751 height 328
click at [487, 247] on div at bounding box center [484, 245] width 19 height 10
click at [483, 201] on div "Get row in Google Sheets" at bounding box center [423, 195] width 151 height 21
click at [486, 192] on div at bounding box center [484, 196] width 19 height 10
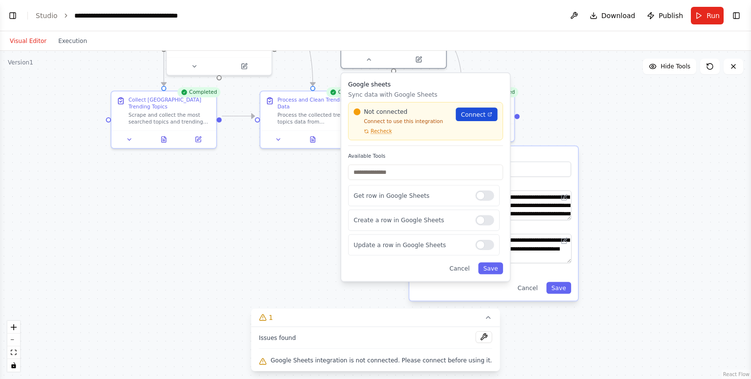
click at [486, 111] on link "Connect" at bounding box center [476, 114] width 42 height 14
click at [488, 117] on link "Connect" at bounding box center [476, 114] width 42 height 14
click at [603, 15] on button "Download" at bounding box center [612, 16] width 54 height 18
click at [130, 223] on div ".deletable-edge-delete-btn { width: 20px; height: 20px; border: 0px solid #ffff…" at bounding box center [375, 215] width 751 height 328
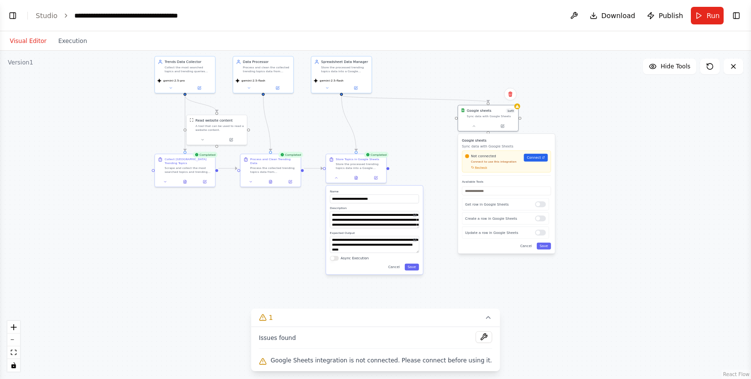
drag, startPoint x: 344, startPoint y: 151, endPoint x: 514, endPoint y: 139, distance: 170.4
click at [514, 139] on h3 "Google sheets" at bounding box center [506, 140] width 89 height 5
click at [680, 17] on span "Publish" at bounding box center [670, 16] width 24 height 10
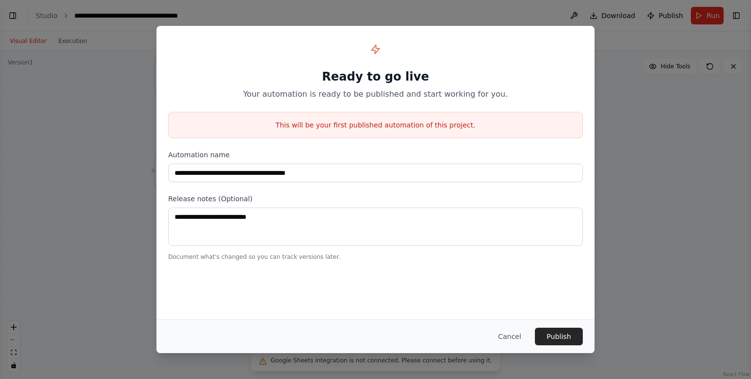
click at [514, 339] on button "Cancel" at bounding box center [509, 337] width 39 height 18
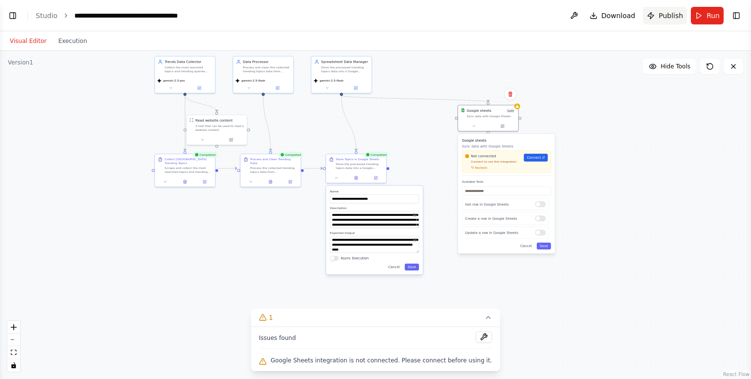
click at [661, 13] on span "Publish" at bounding box center [670, 16] width 24 height 10
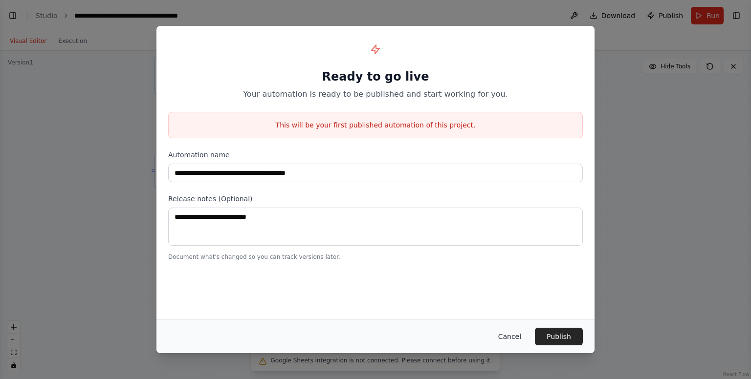
click at [508, 338] on button "Cancel" at bounding box center [509, 337] width 39 height 18
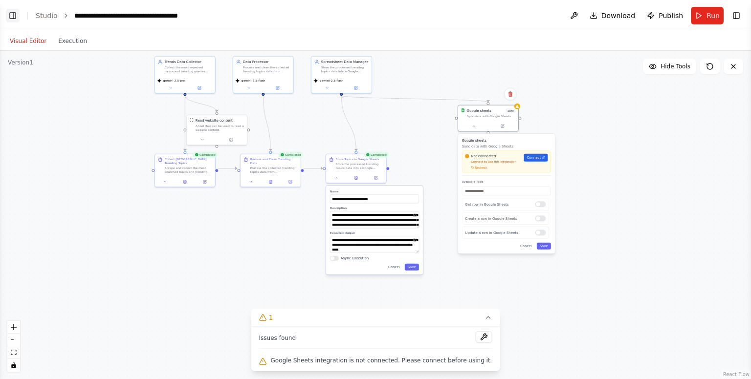
click at [11, 10] on button "Toggle Left Sidebar" at bounding box center [13, 16] width 14 height 14
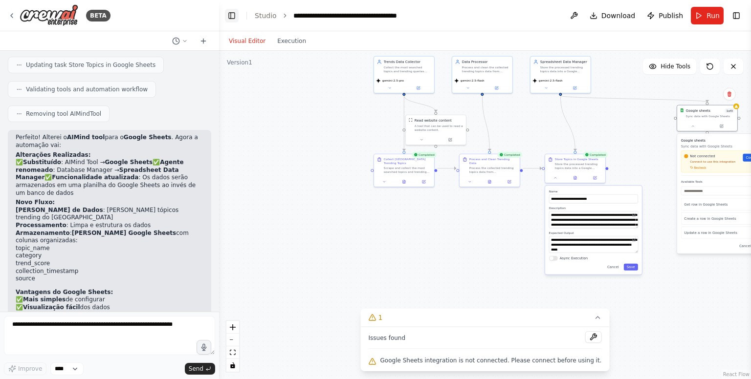
click at [227, 16] on button "Toggle Left Sidebar" at bounding box center [232, 16] width 14 height 14
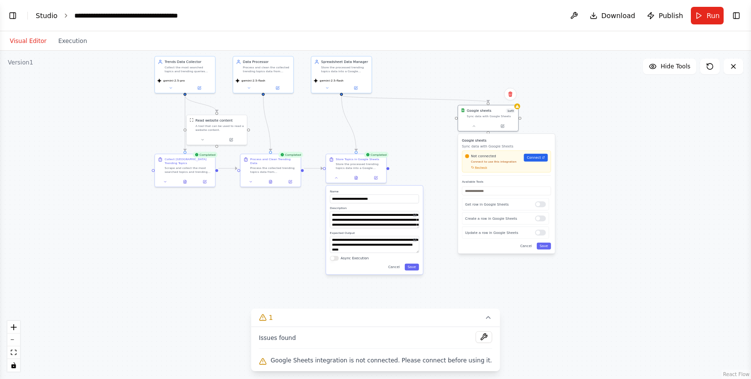
click at [46, 12] on link "Studio" at bounding box center [47, 16] width 22 height 8
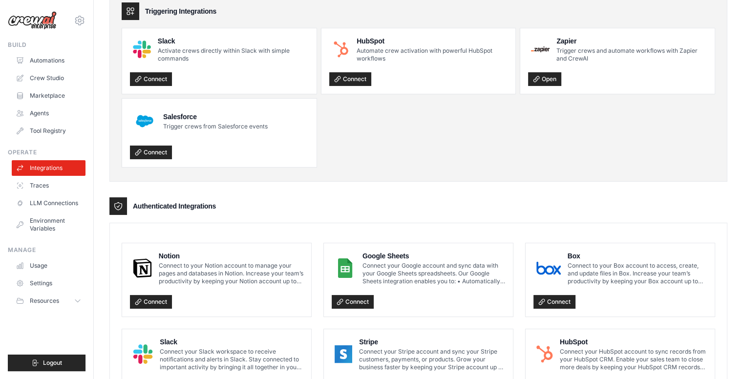
scroll to position [98, 0]
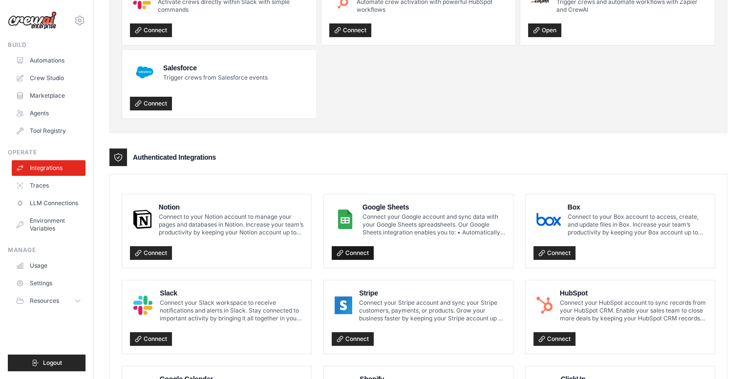
click at [353, 252] on link "Connect" at bounding box center [353, 253] width 42 height 14
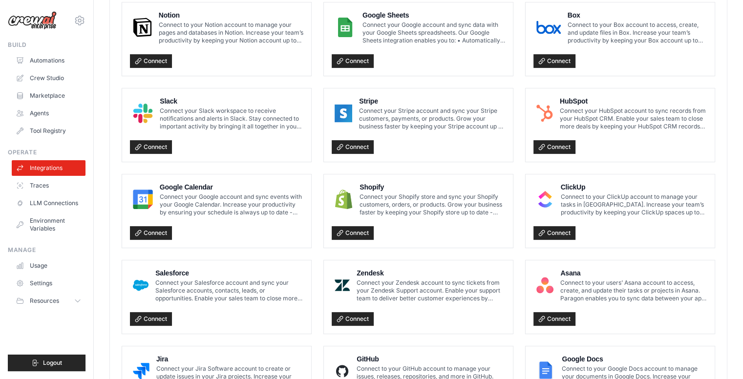
scroll to position [192, 0]
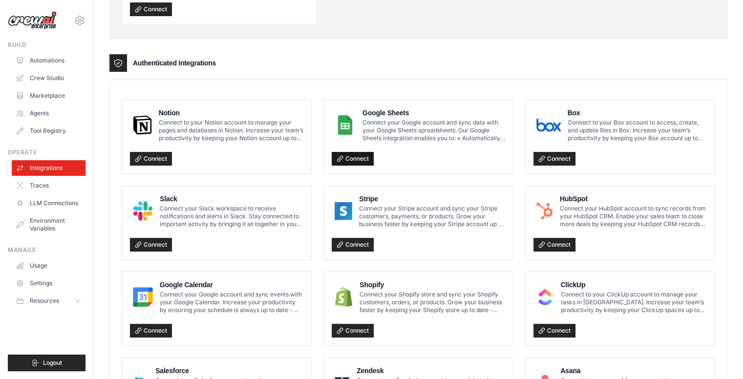
click at [351, 156] on link "Connect" at bounding box center [353, 159] width 42 height 14
click at [362, 160] on link "Connect" at bounding box center [353, 159] width 42 height 14
click at [378, 110] on h4 "Google Sheets" at bounding box center [434, 113] width 143 height 10
click at [37, 67] on link "Automations" at bounding box center [50, 61] width 74 height 16
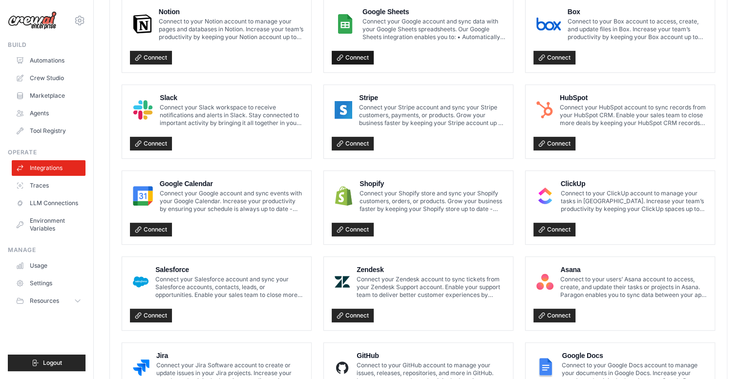
click at [348, 56] on link "Connect" at bounding box center [353, 58] width 42 height 14
click at [730, 6] on div "Connectors & Integrations Connect CrewAI with your favorite tools and platforms…" at bounding box center [418, 165] width 649 height 896
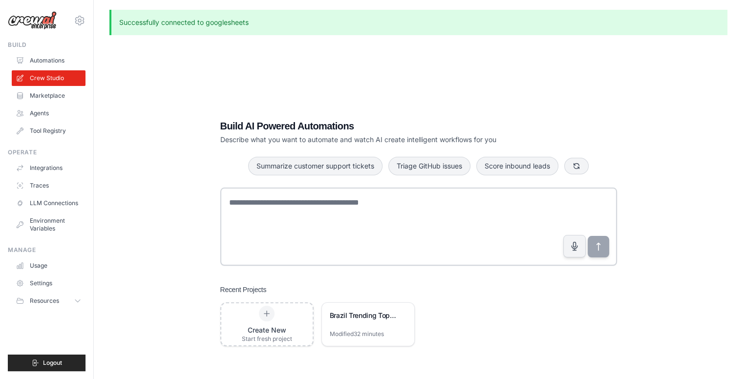
click at [196, 27] on p "Successfully connected to googlesheets" at bounding box center [418, 22] width 618 height 25
click at [195, 18] on p "Successfully connected to googlesheets" at bounding box center [418, 22] width 618 height 25
click at [44, 168] on link "Integrations" at bounding box center [50, 168] width 74 height 16
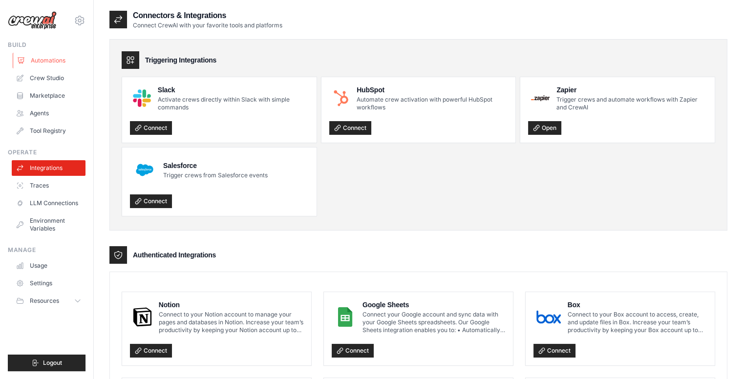
click at [66, 61] on link "Automations" at bounding box center [50, 61] width 74 height 16
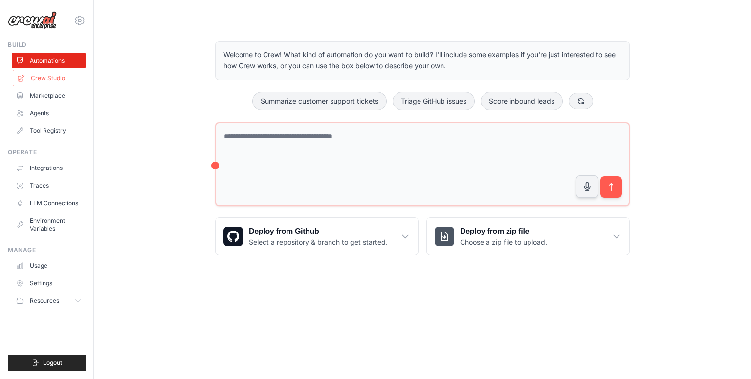
click at [58, 77] on link "Crew Studio" at bounding box center [50, 78] width 74 height 16
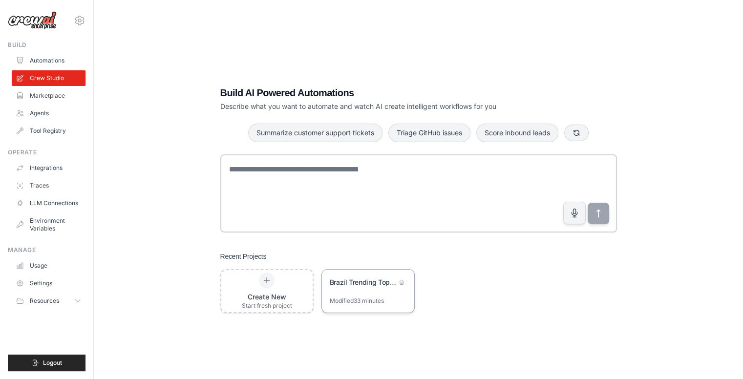
click at [334, 287] on div "Brazil Trending Topics Database Automation" at bounding box center [363, 284] width 67 height 12
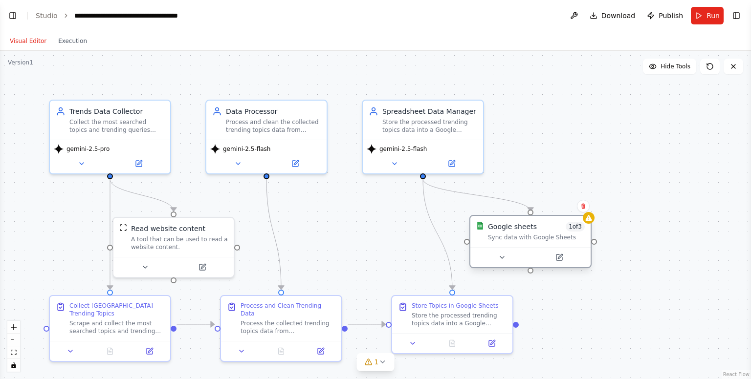
drag, startPoint x: 696, startPoint y: 220, endPoint x: 512, endPoint y: 240, distance: 185.8
click at [512, 240] on div "Sync data with Google Sheets" at bounding box center [536, 238] width 97 height 8
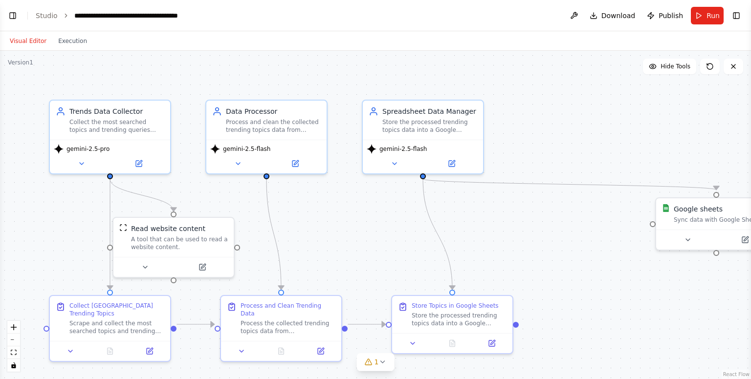
click at [543, 231] on div ".deletable-edge-delete-btn { width: 20px; height: 20px; border: 0px solid #ffff…" at bounding box center [375, 215] width 751 height 328
click at [682, 246] on div at bounding box center [716, 238] width 120 height 20
click at [684, 238] on icon at bounding box center [688, 238] width 8 height 8
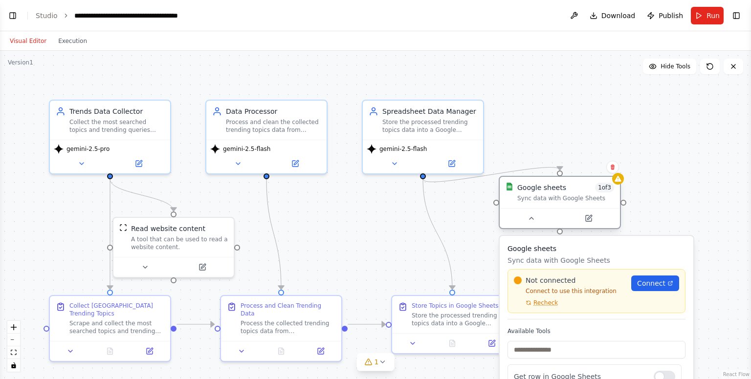
drag, startPoint x: 691, startPoint y: 206, endPoint x: 531, endPoint y: 185, distance: 161.6
click at [531, 185] on div "Google sheets" at bounding box center [541, 188] width 49 height 10
click at [535, 301] on span "Recheck" at bounding box center [545, 303] width 24 height 8
click at [646, 286] on span "Connect" at bounding box center [651, 284] width 28 height 10
click at [403, 193] on div ".deletable-edge-delete-btn { width: 20px; height: 20px; border: 0px solid #ffff…" at bounding box center [375, 215] width 751 height 328
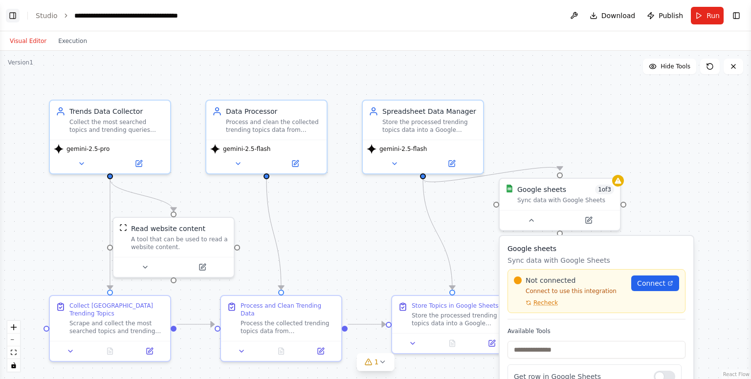
click at [19, 17] on button "Toggle Left Sidebar" at bounding box center [13, 16] width 14 height 14
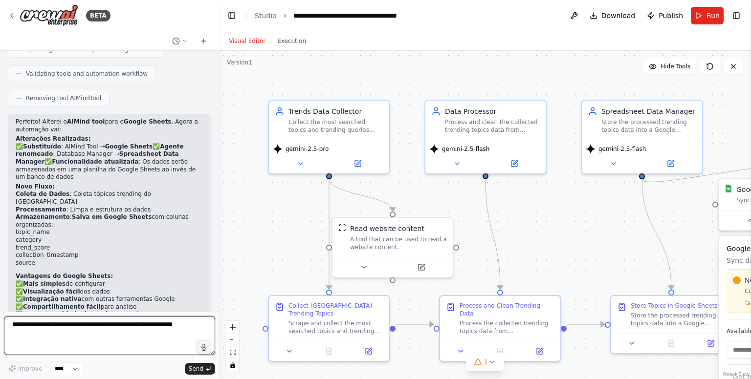
click at [110, 329] on textarea at bounding box center [109, 335] width 211 height 39
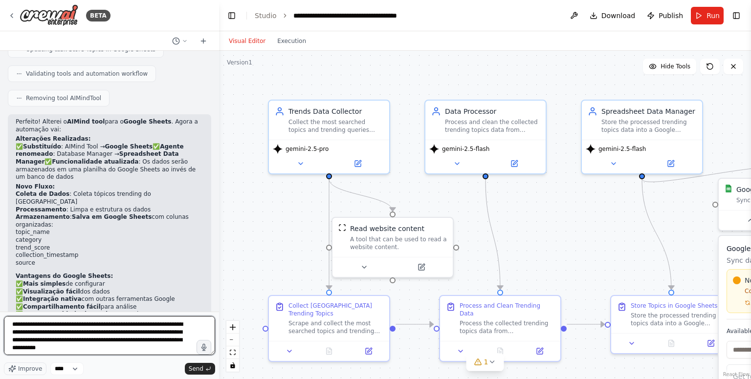
type textarea "**********"
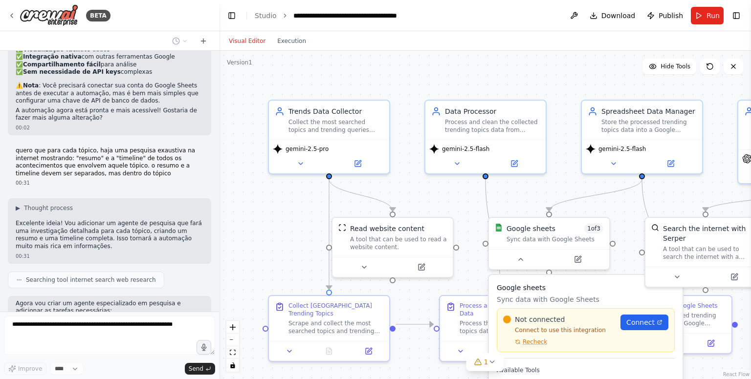
scroll to position [1394, 0]
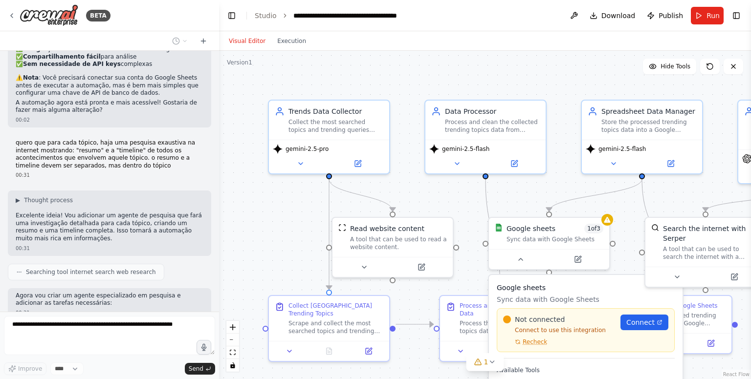
click at [537, 194] on div ".deletable-edge-delete-btn { width: 20px; height: 20px; border: 0px solid #ffff…" at bounding box center [485, 215] width 532 height 328
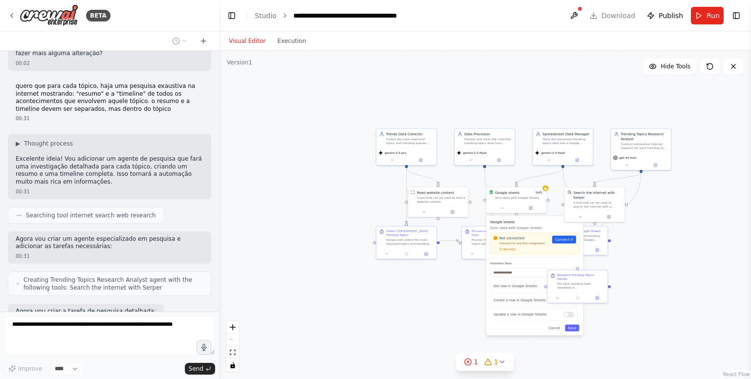
drag, startPoint x: 545, startPoint y: 165, endPoint x: 463, endPoint y: 30, distance: 157.9
click at [463, 30] on main "**********" at bounding box center [485, 189] width 532 height 379
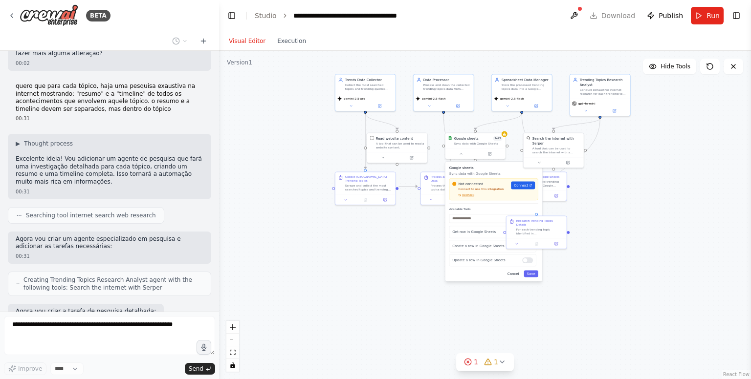
click at [518, 273] on button "Cancel" at bounding box center [513, 273] width 18 height 7
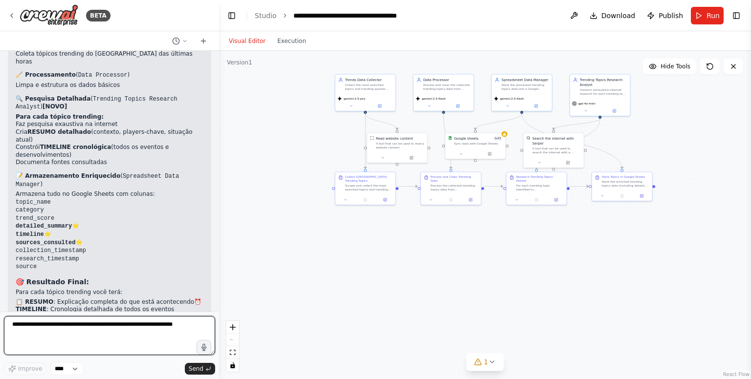
scroll to position [1955, 0]
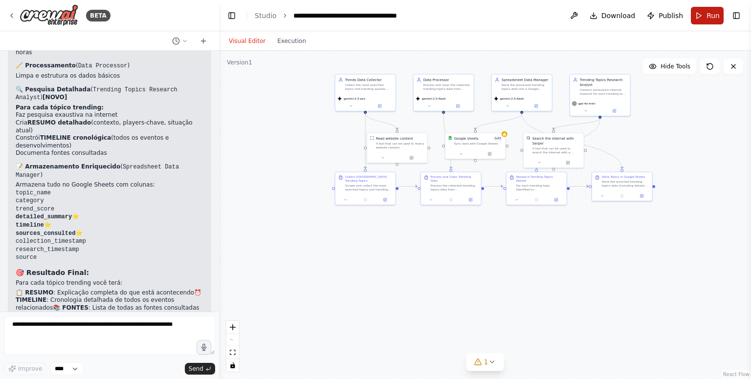
click at [703, 16] on button "Run" at bounding box center [706, 16] width 33 height 18
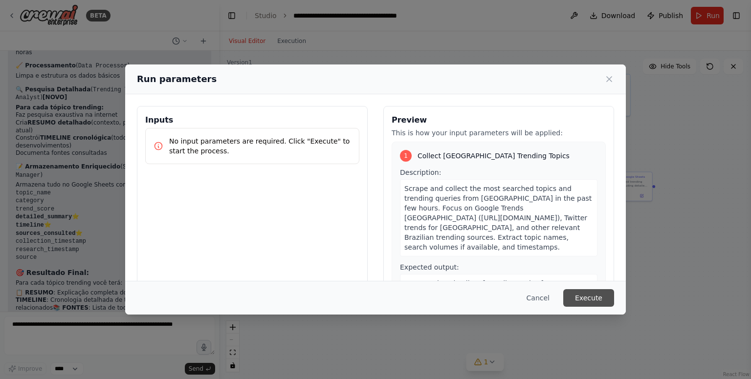
click at [597, 304] on button "Execute" at bounding box center [588, 298] width 51 height 18
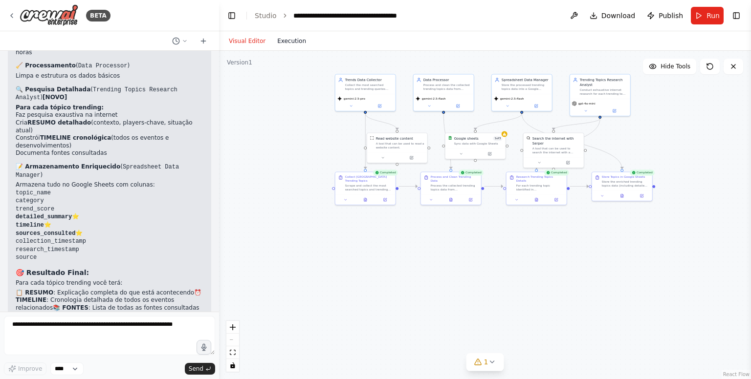
click at [281, 41] on button "Execution" at bounding box center [291, 41] width 41 height 12
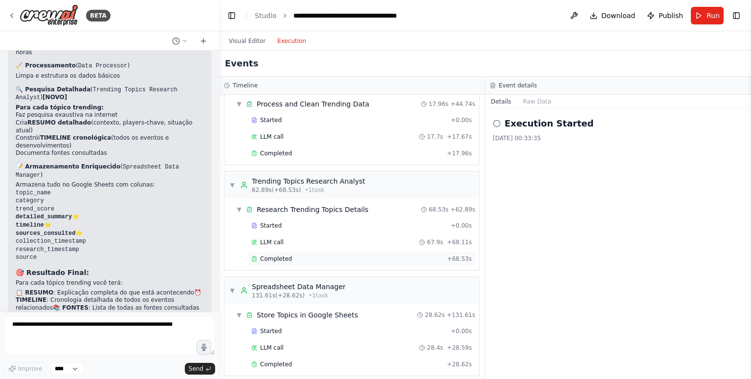
scroll to position [203, 0]
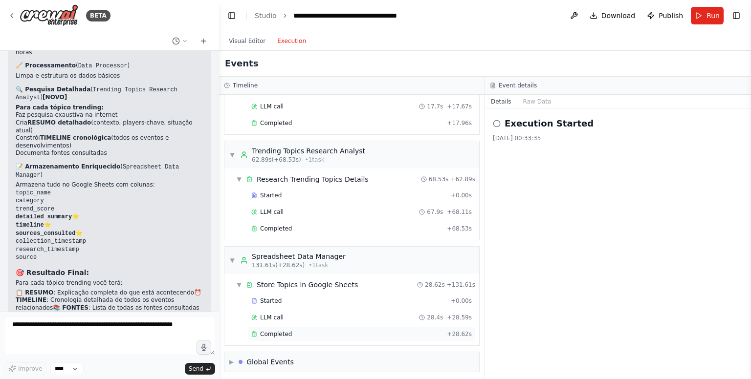
click at [312, 333] on div "Completed" at bounding box center [347, 334] width 192 height 8
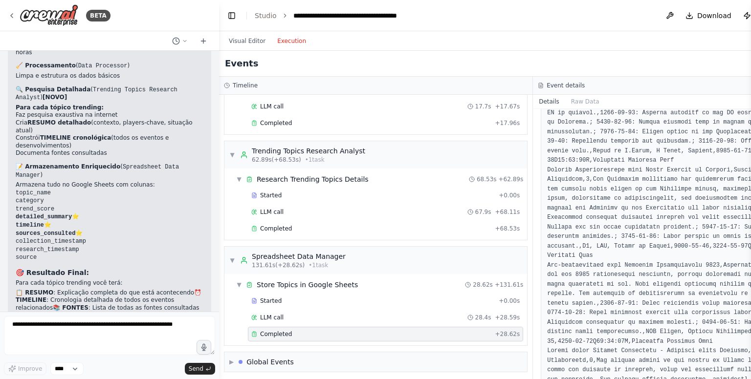
scroll to position [489, 0]
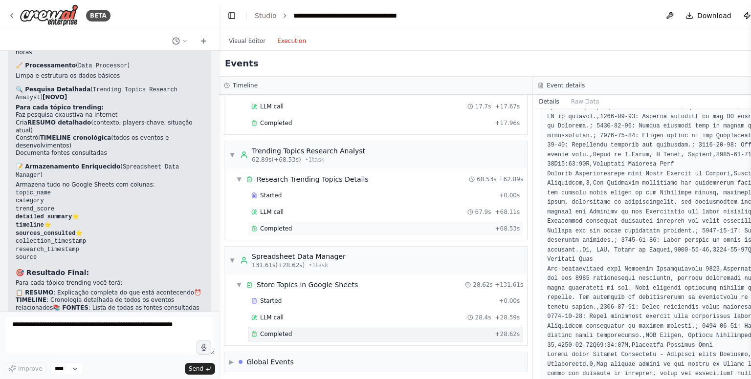
click at [315, 221] on div "Completed + 68.53s" at bounding box center [385, 228] width 275 height 15
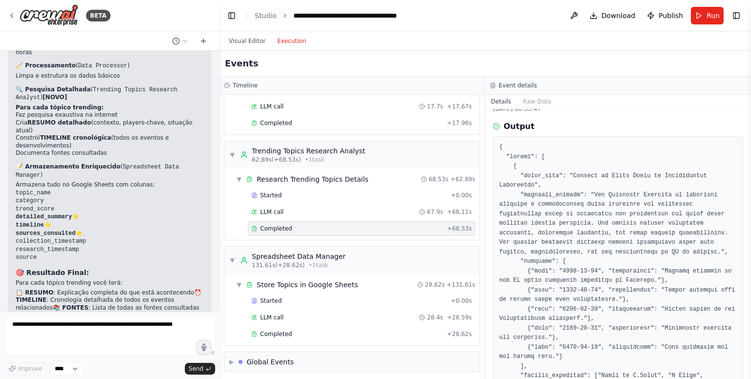
scroll to position [0, 0]
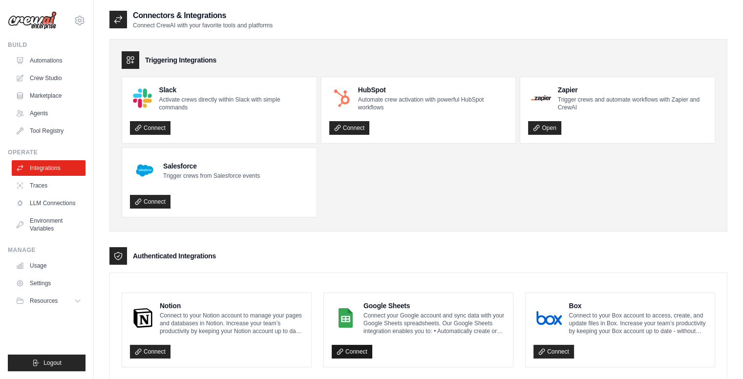
click at [357, 351] on link "Connect" at bounding box center [352, 352] width 41 height 14
